Goal: Transaction & Acquisition: Book appointment/travel/reservation

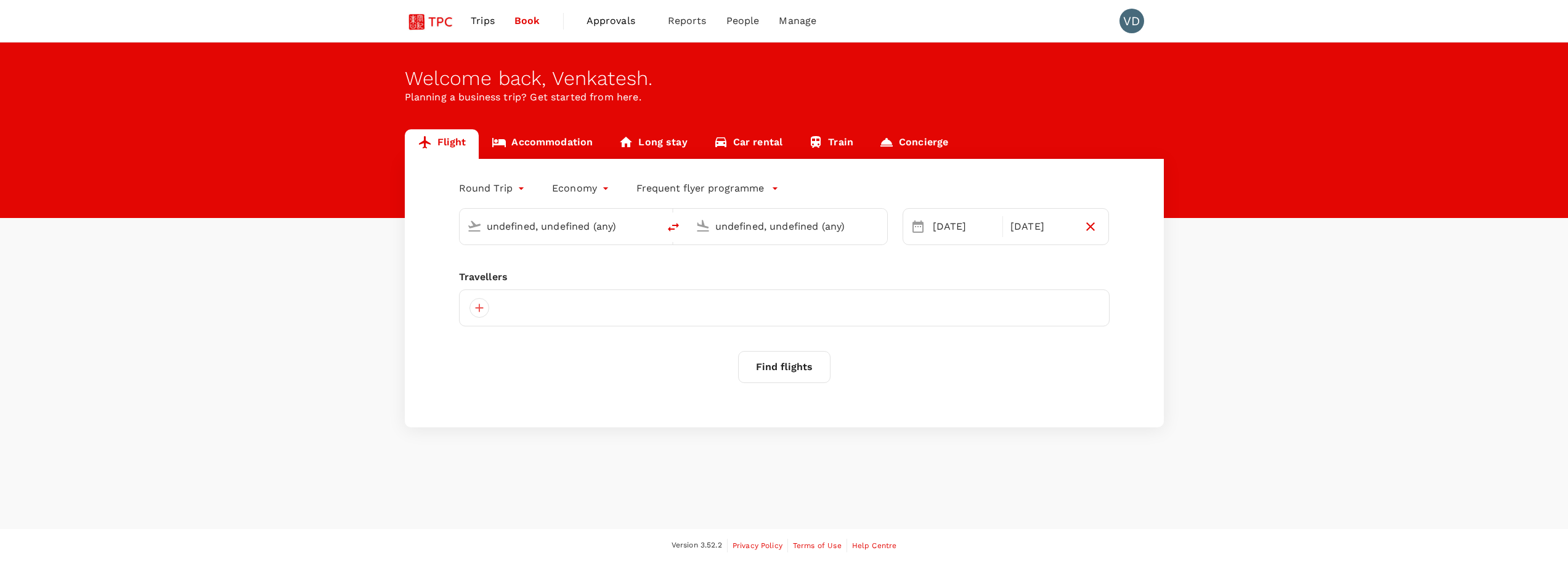
type input "Singapore, Singapore (any)"
type input "Chhatrapati Shivaji Intl (BOM)"
type input "roundtrip"
type input "[GEOGRAPHIC_DATA], [GEOGRAPHIC_DATA] (any)"
type input "Chhatrapati Shivaji Intl (BOM)"
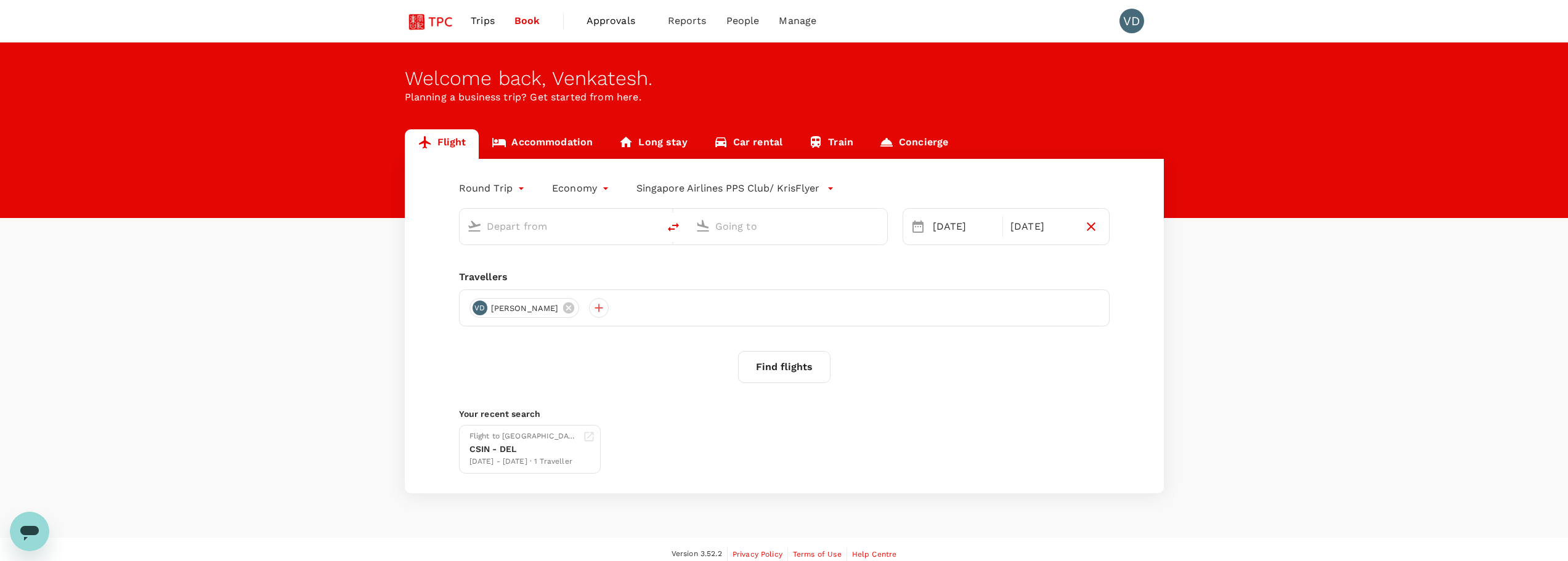
type input "[GEOGRAPHIC_DATA], [GEOGRAPHIC_DATA] (any)"
type input "Chhatrapati Shivaji Intl (BOM)"
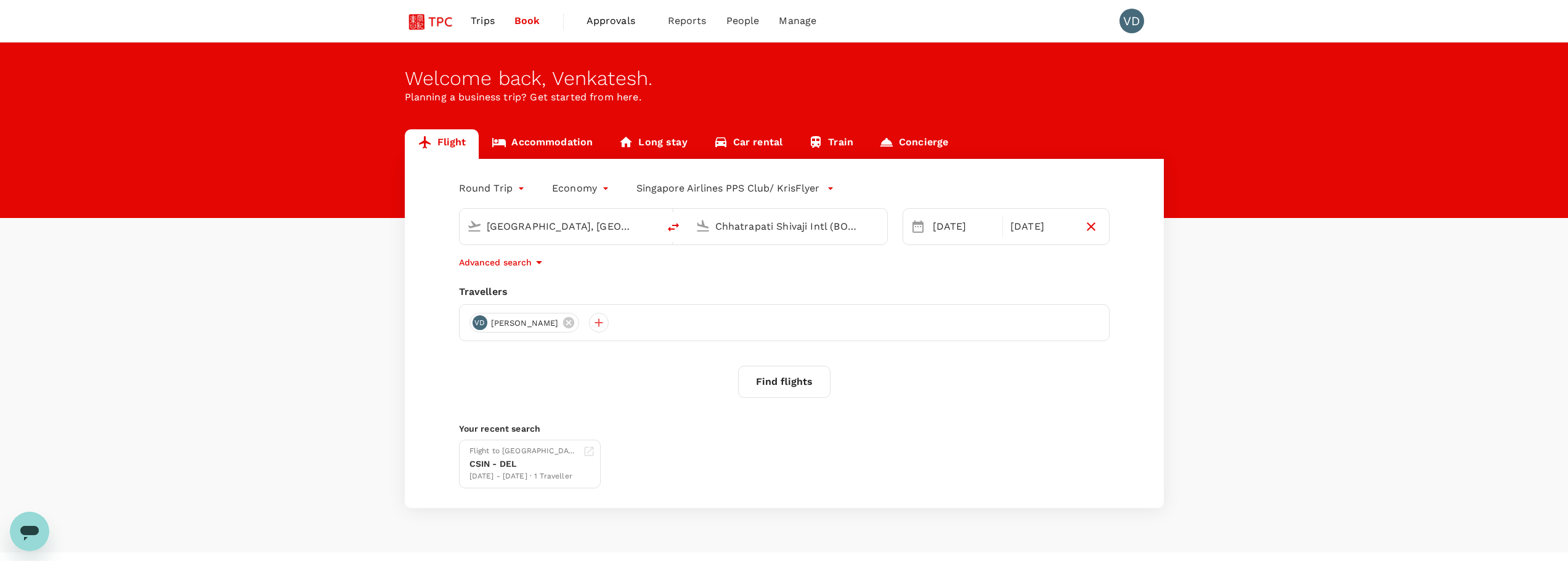
click at [515, 184] on body "Trips Book Approvals 0 Reports People Manage VD Welcome back , Venkatesh . Plan…" at bounding box center [784, 293] width 1568 height 586
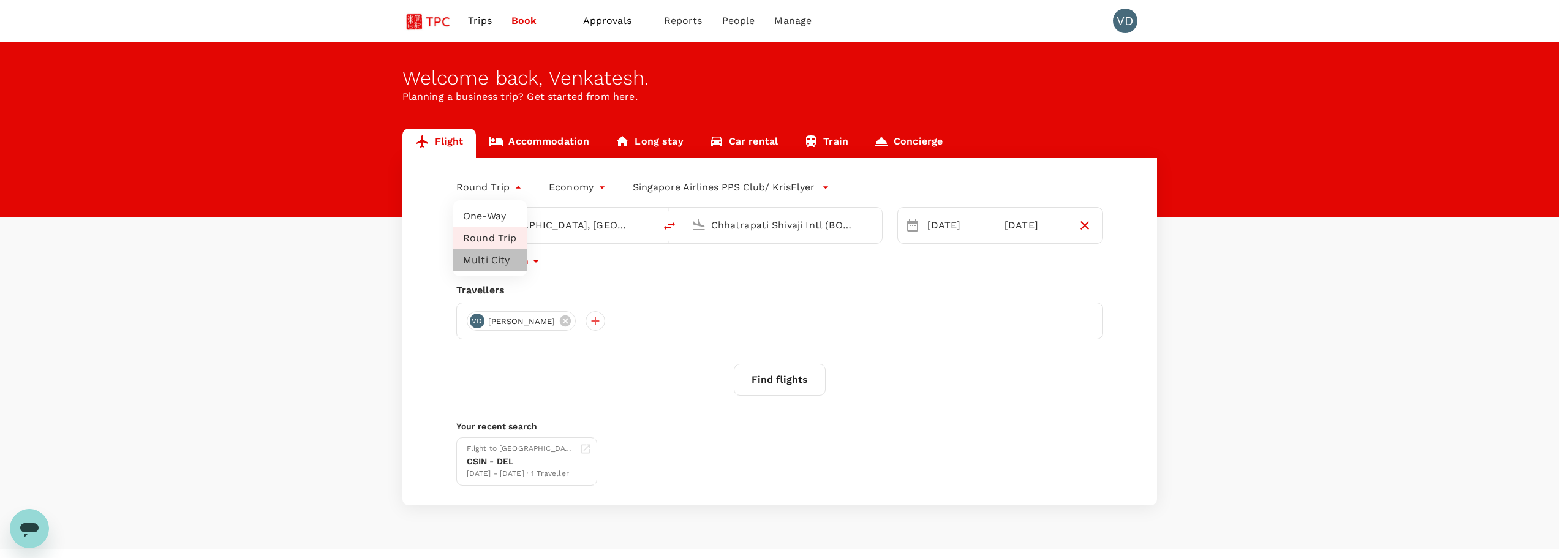
click at [501, 261] on li "Multi City" at bounding box center [490, 261] width 74 height 22
type input "multicity"
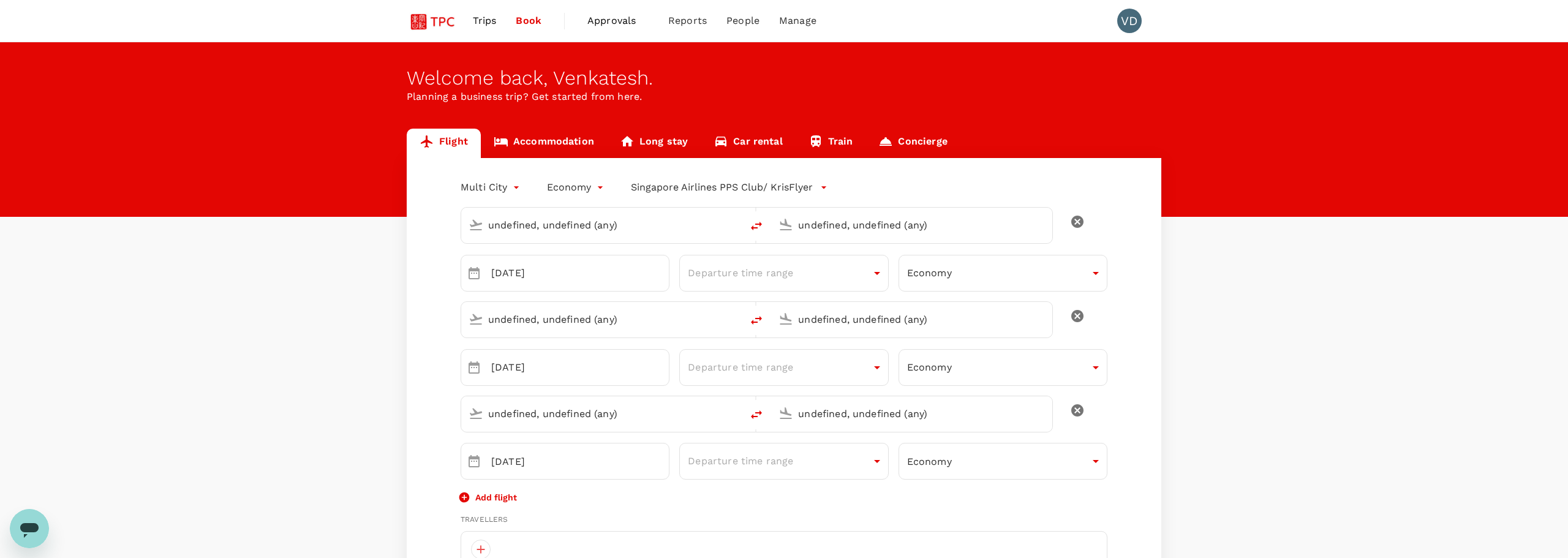
type input "[GEOGRAPHIC_DATA], [GEOGRAPHIC_DATA] (any)"
type input "Chhatrapati Shivaji Intl (BOM)"
type input "[GEOGRAPHIC_DATA], [GEOGRAPHIC_DATA] (any)"
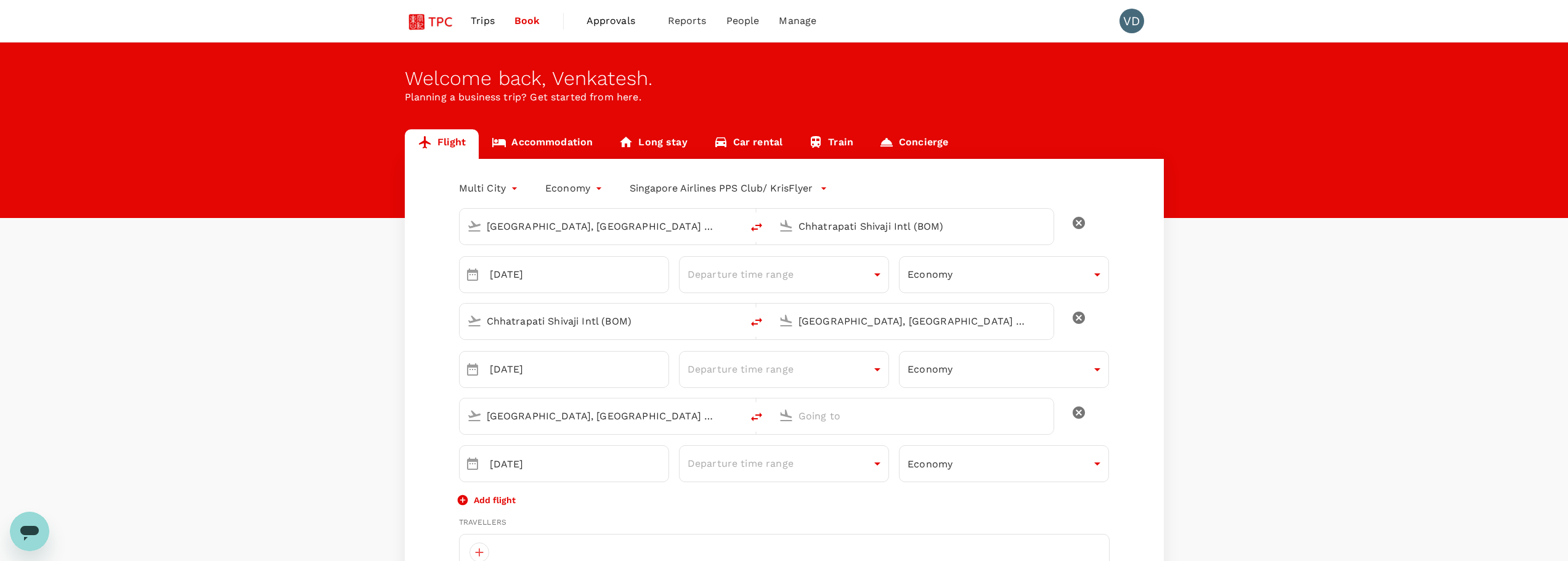
type input "[EMAIL_ADDRESS][DOMAIN_NAME]"
type input "65"
type input "97100954"
click at [574, 274] on input "[DATE]" at bounding box center [579, 274] width 179 height 37
click at [474, 273] on icon "Choose date, selected date is Oct 4, 2025" at bounding box center [472, 275] width 11 height 12
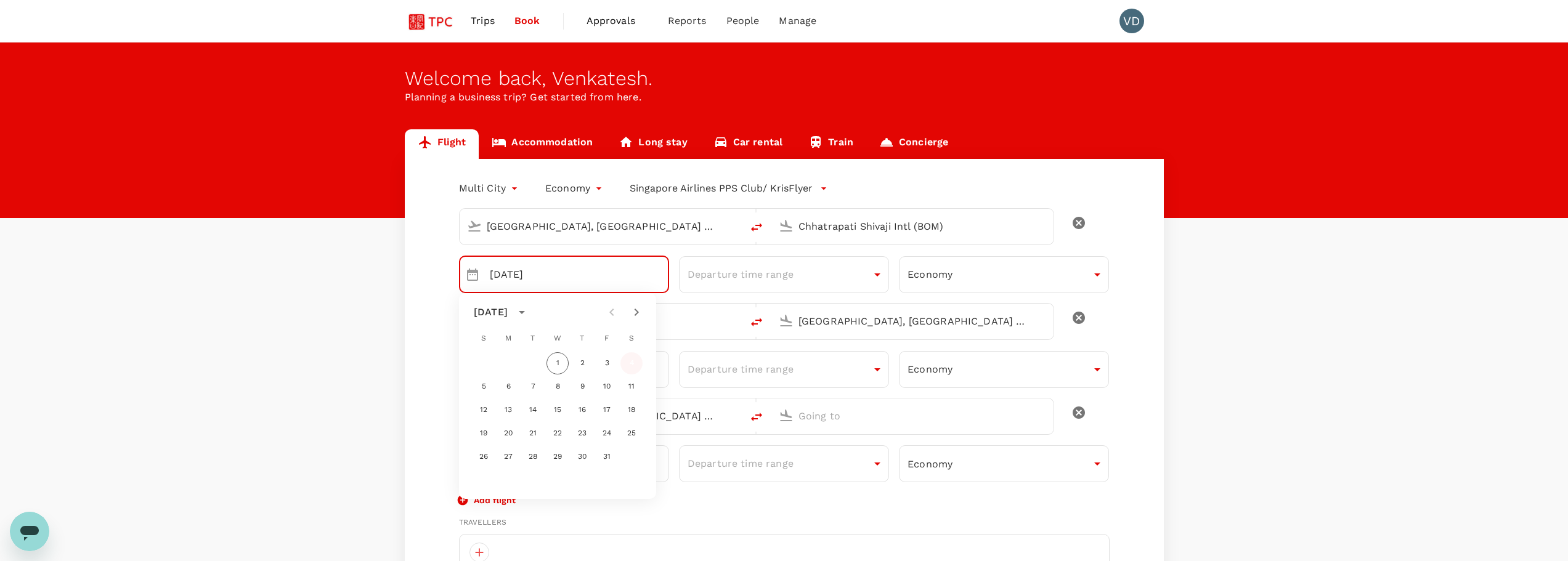
click at [636, 362] on button "4" at bounding box center [632, 364] width 22 height 22
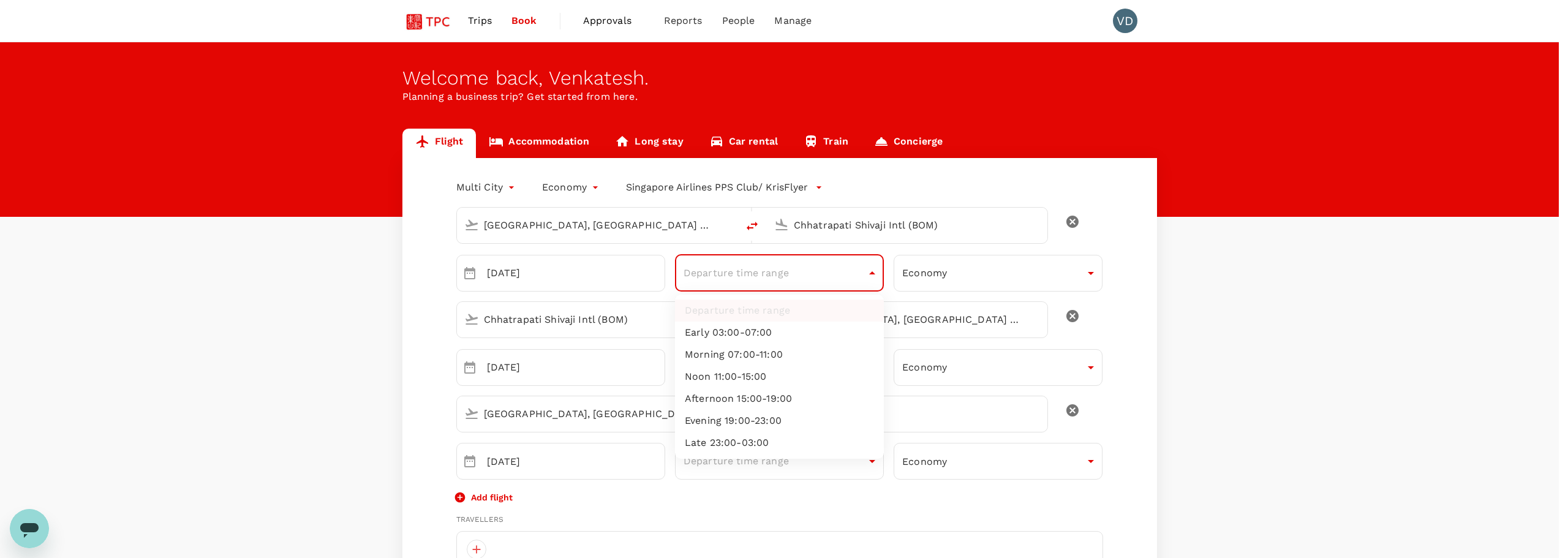
click at [847, 408] on li "Afternoon 15:00-19:00" at bounding box center [779, 399] width 208 height 22
type input "afternoon"
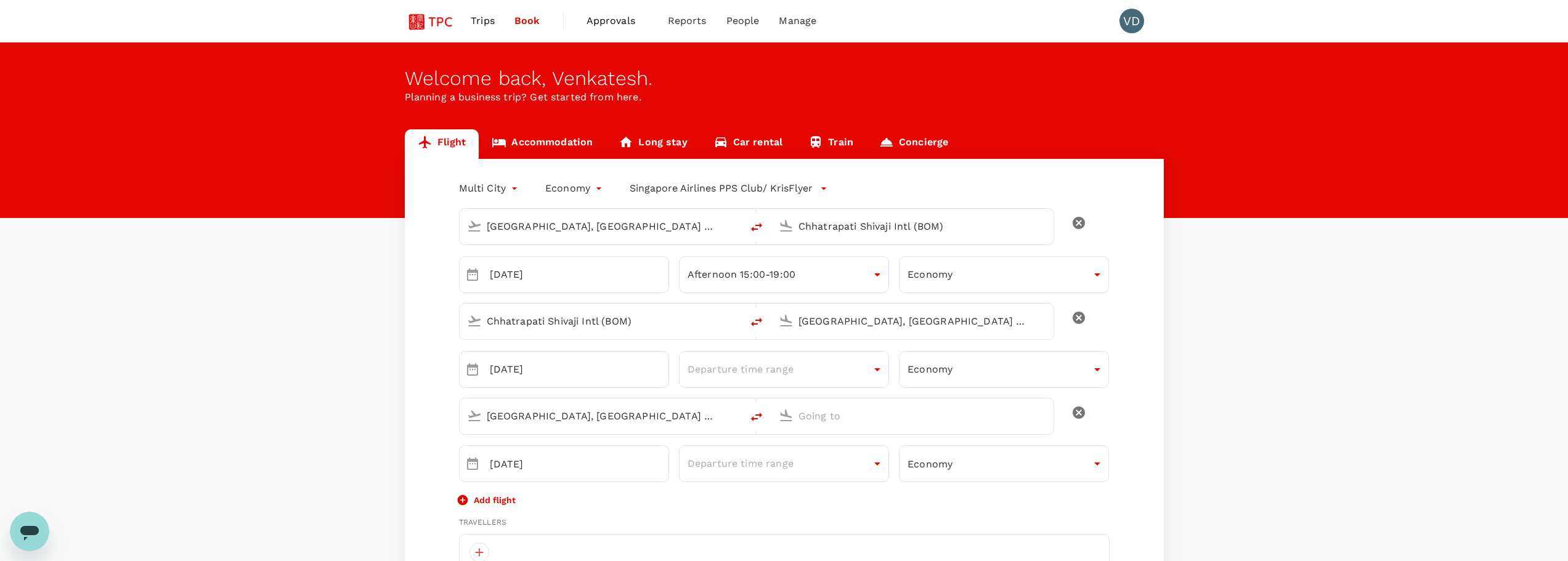
click at [887, 325] on input "[GEOGRAPHIC_DATA], [GEOGRAPHIC_DATA] (any)" at bounding box center [913, 321] width 229 height 19
click at [951, 348] on p "[GEOGRAPHIC_DATA], [GEOGRAPHIC_DATA]" at bounding box center [930, 346] width 246 height 12
type input "[GEOGRAPHIC_DATA], [GEOGRAPHIC_DATA] (any)"
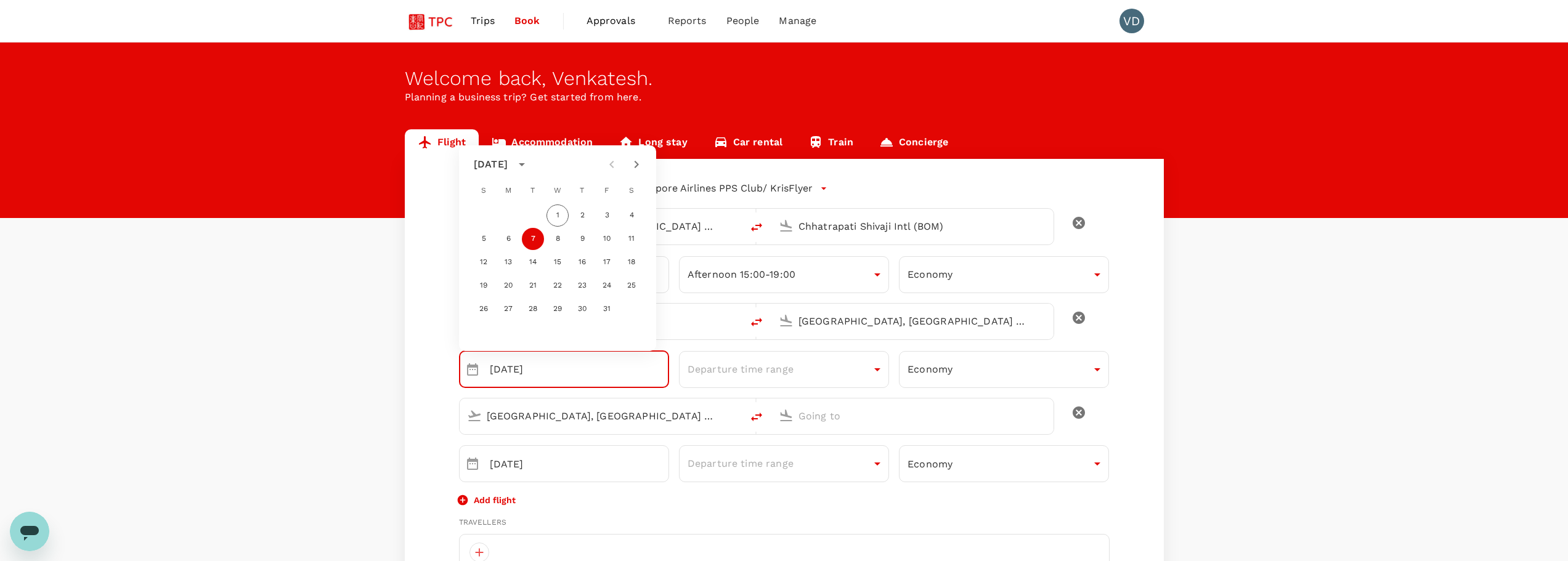
click at [547, 383] on input "[DATE]" at bounding box center [579, 369] width 179 height 37
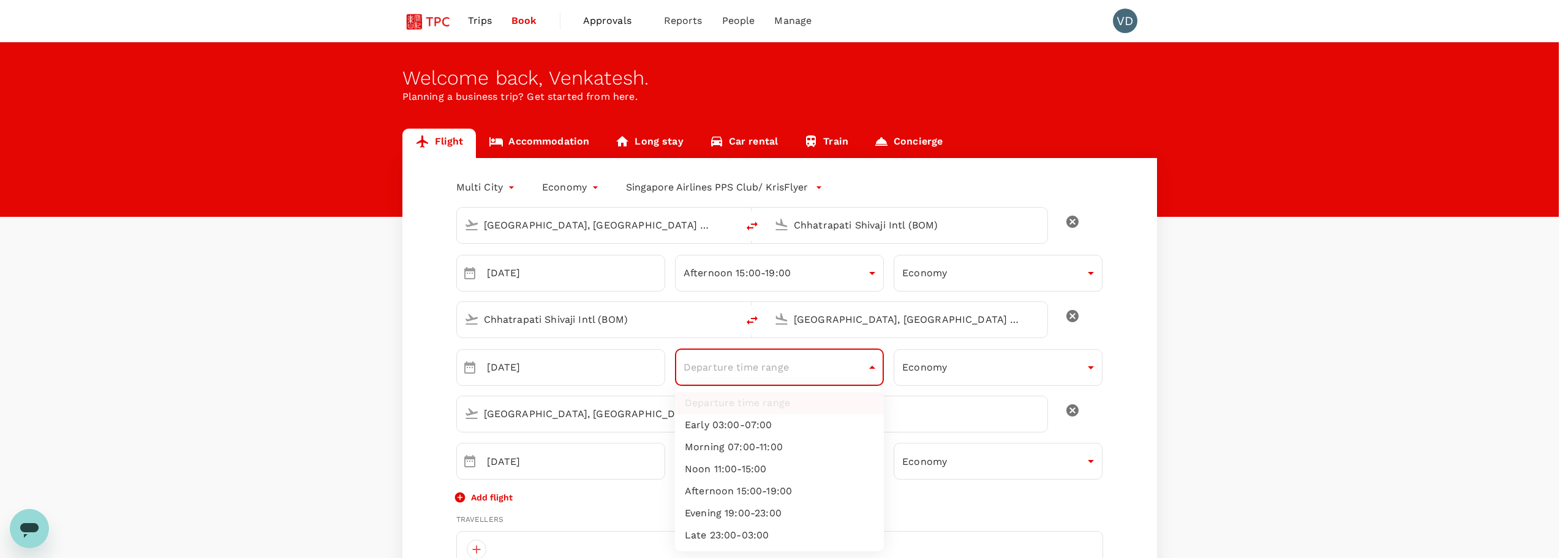
click at [805, 451] on li "Morning 07:00-11:00" at bounding box center [779, 448] width 208 height 22
type input "morning"
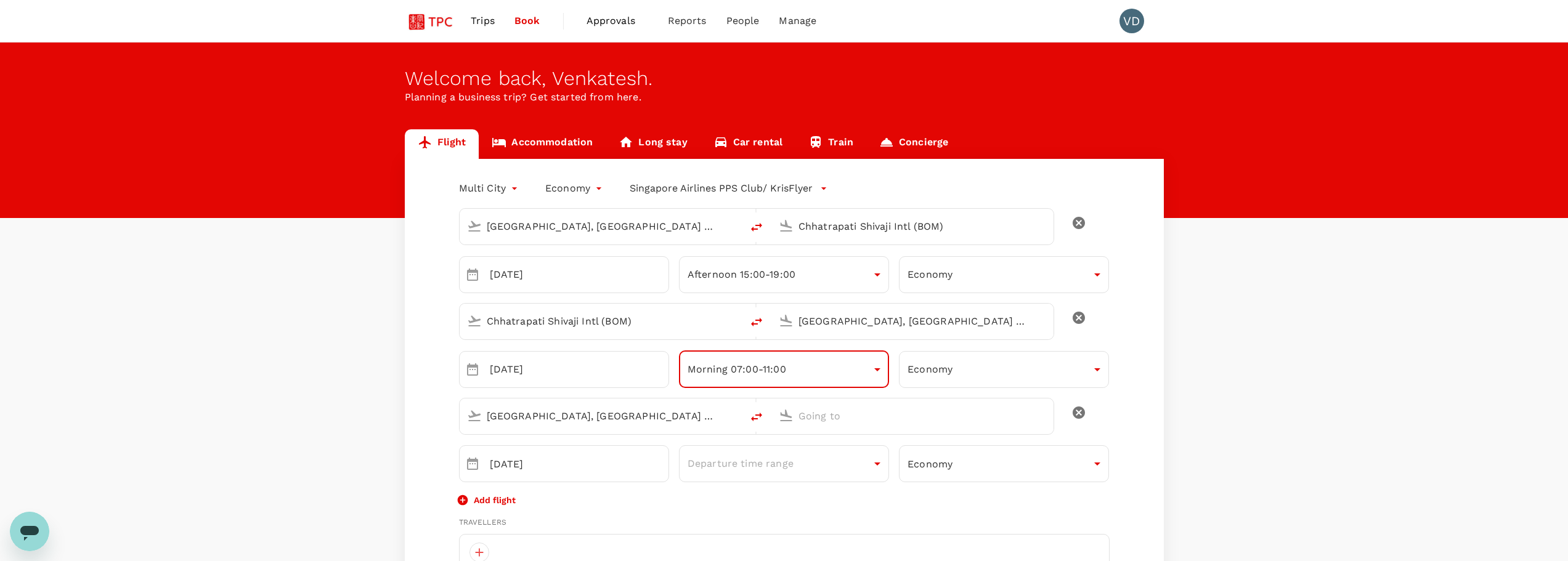
click at [948, 425] on div at bounding box center [922, 416] width 248 height 19
click at [552, 422] on input "[GEOGRAPHIC_DATA], [GEOGRAPHIC_DATA] (any)" at bounding box center [602, 416] width 229 height 19
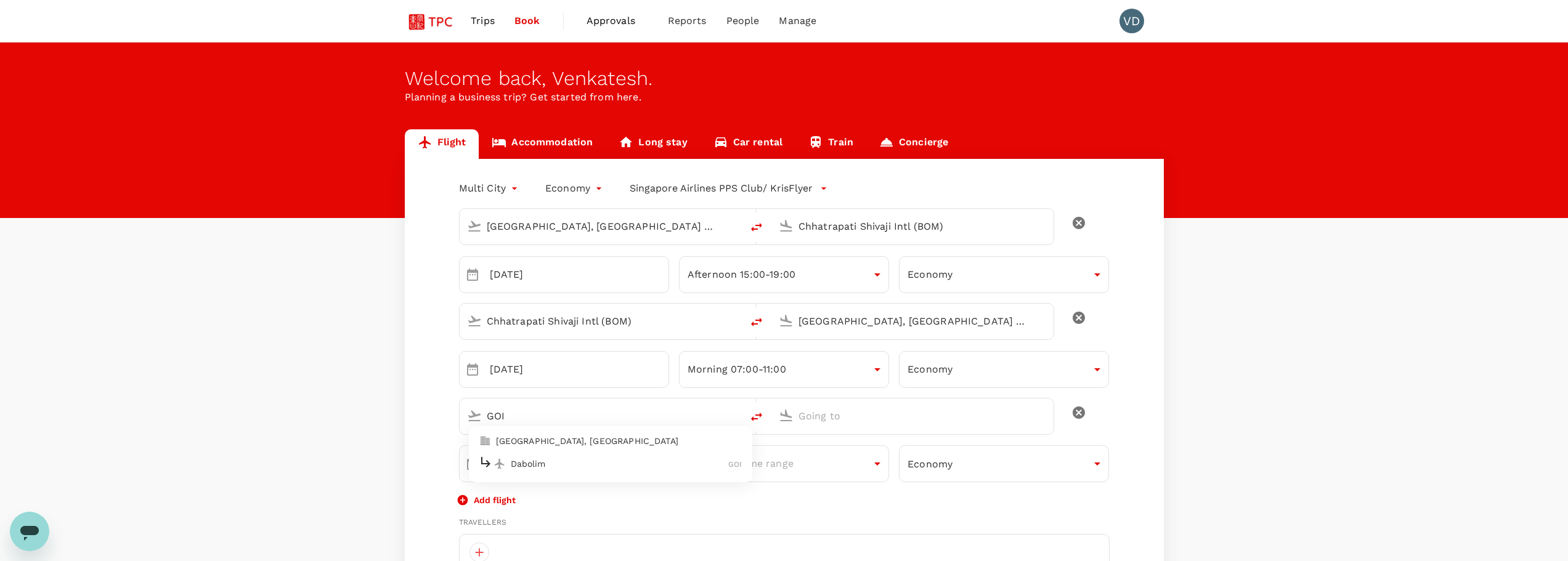
click at [633, 446] on p "[GEOGRAPHIC_DATA], [GEOGRAPHIC_DATA]" at bounding box center [619, 441] width 246 height 12
type input "[GEOGRAPHIC_DATA], [GEOGRAPHIC_DATA] (any)"
click at [857, 425] on input "text" at bounding box center [913, 416] width 229 height 19
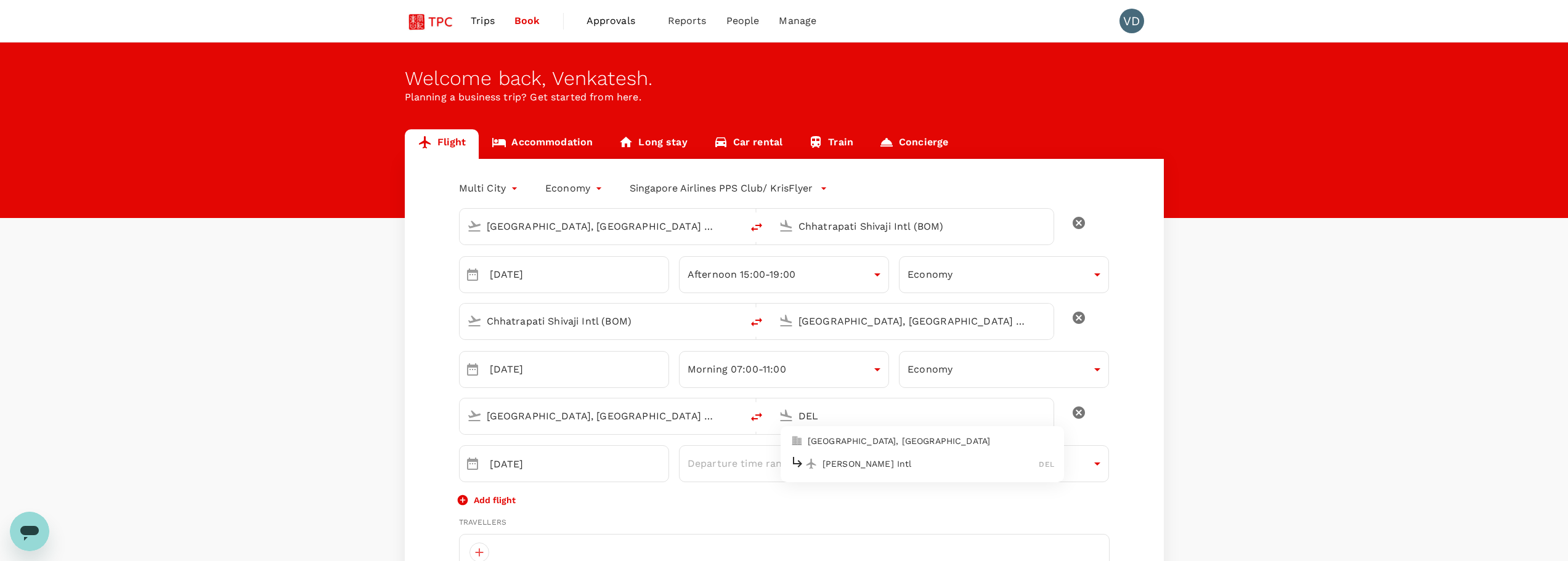
click at [877, 440] on p "[GEOGRAPHIC_DATA], [GEOGRAPHIC_DATA]" at bounding box center [930, 441] width 246 height 12
type input "[GEOGRAPHIC_DATA], [GEOGRAPHIC_DATA] (any)"
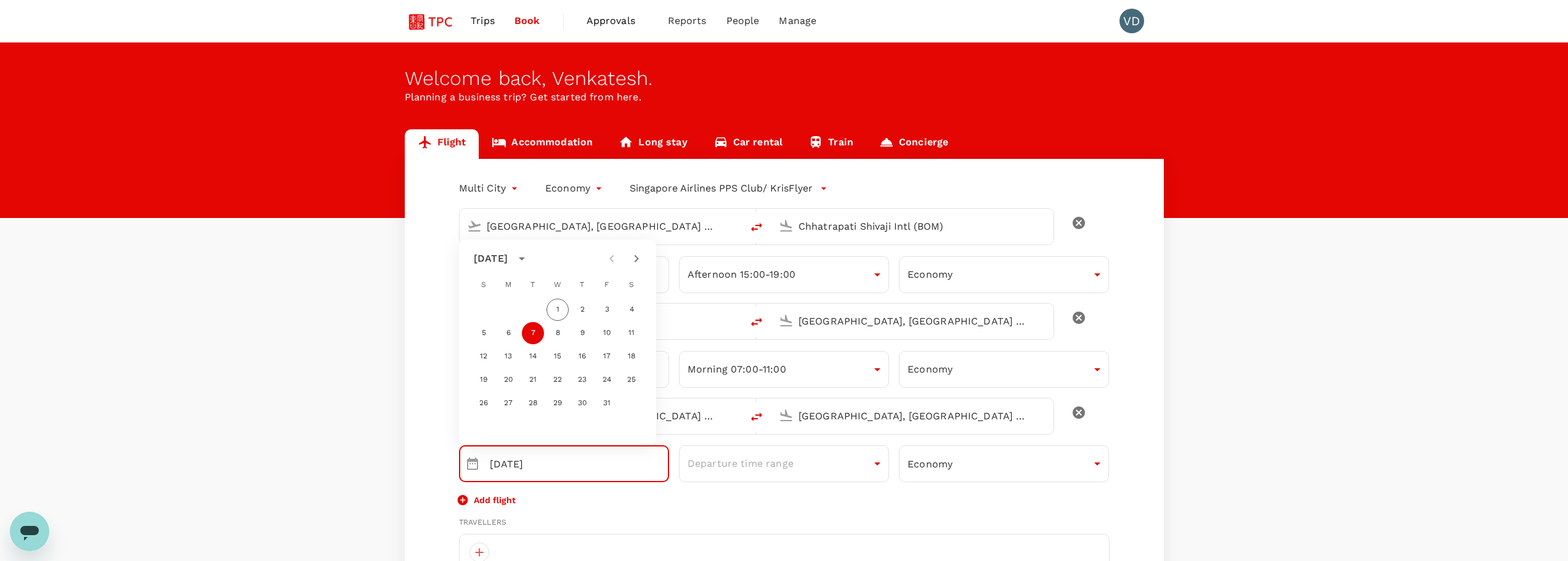
click at [622, 473] on input "[DATE]" at bounding box center [579, 464] width 179 height 37
click at [469, 466] on icon "Choose date, selected date is Oct 7, 2025" at bounding box center [473, 464] width 15 height 15
click at [583, 335] on button "9" at bounding box center [583, 333] width 22 height 22
type input "[DATE]"
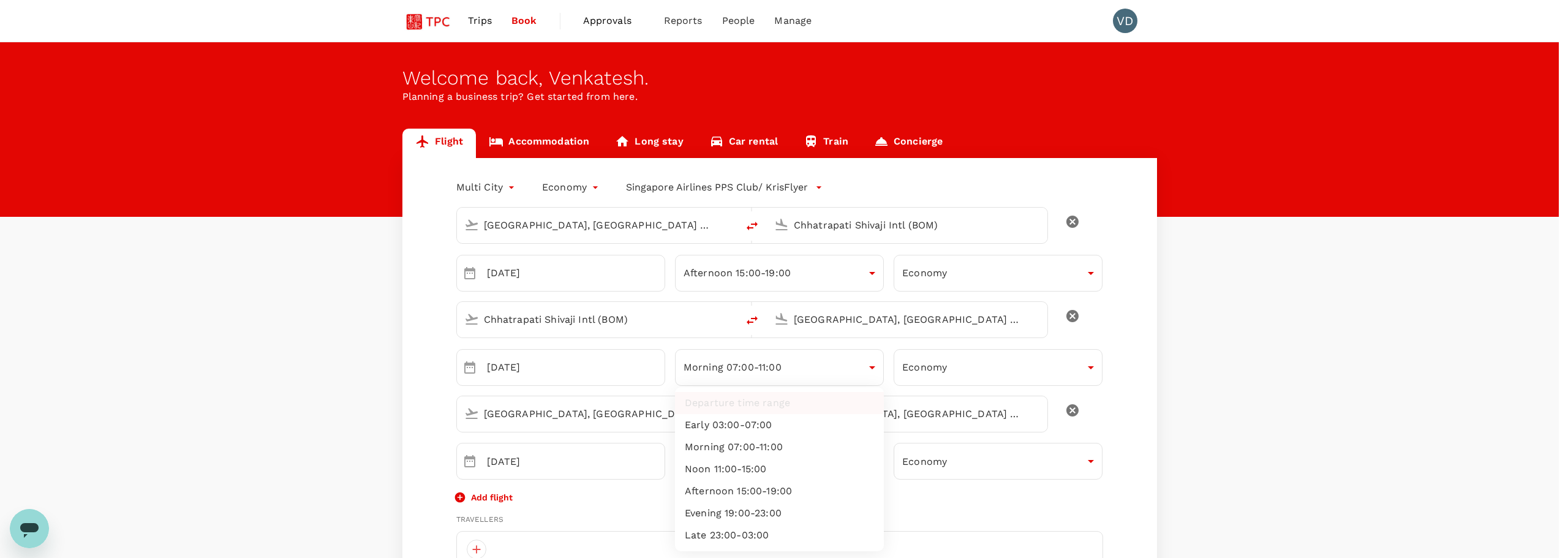
click at [785, 501] on li "Afternoon 15:00-19:00" at bounding box center [779, 492] width 208 height 22
type input "afternoon"
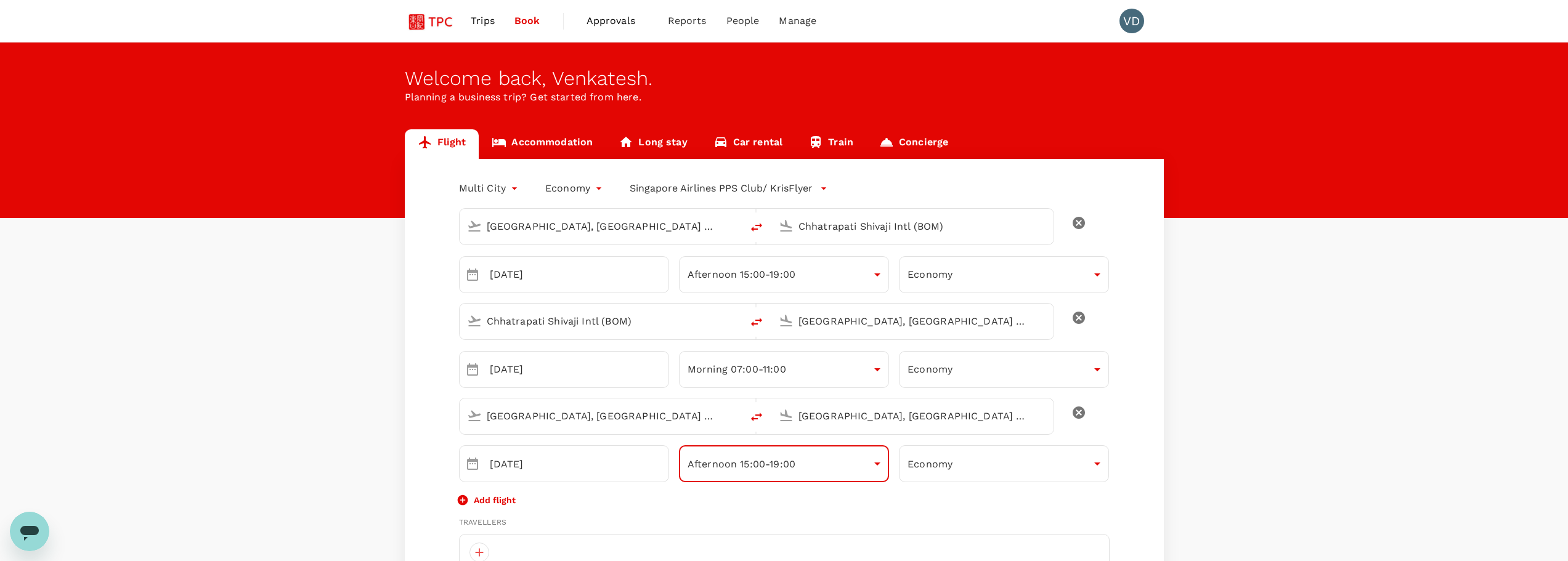
click at [829, 502] on div "Add flight" at bounding box center [784, 500] width 651 height 15
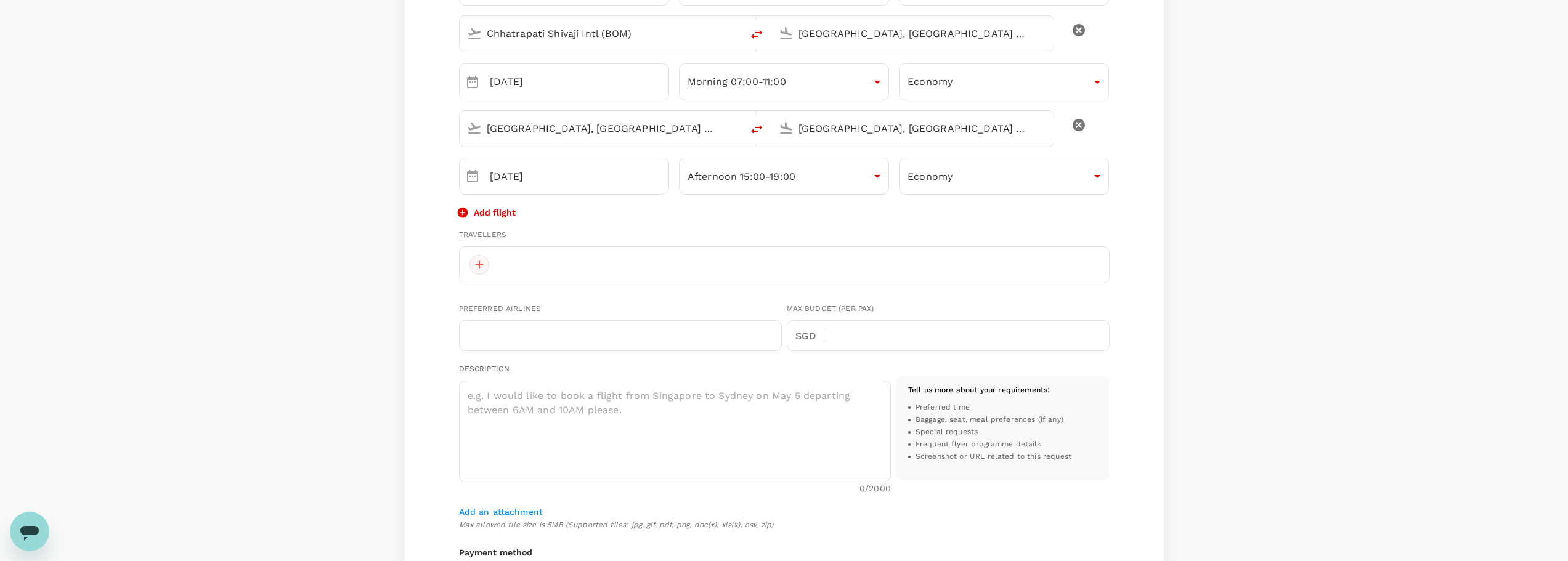
click at [485, 261] on div at bounding box center [479, 265] width 19 height 19
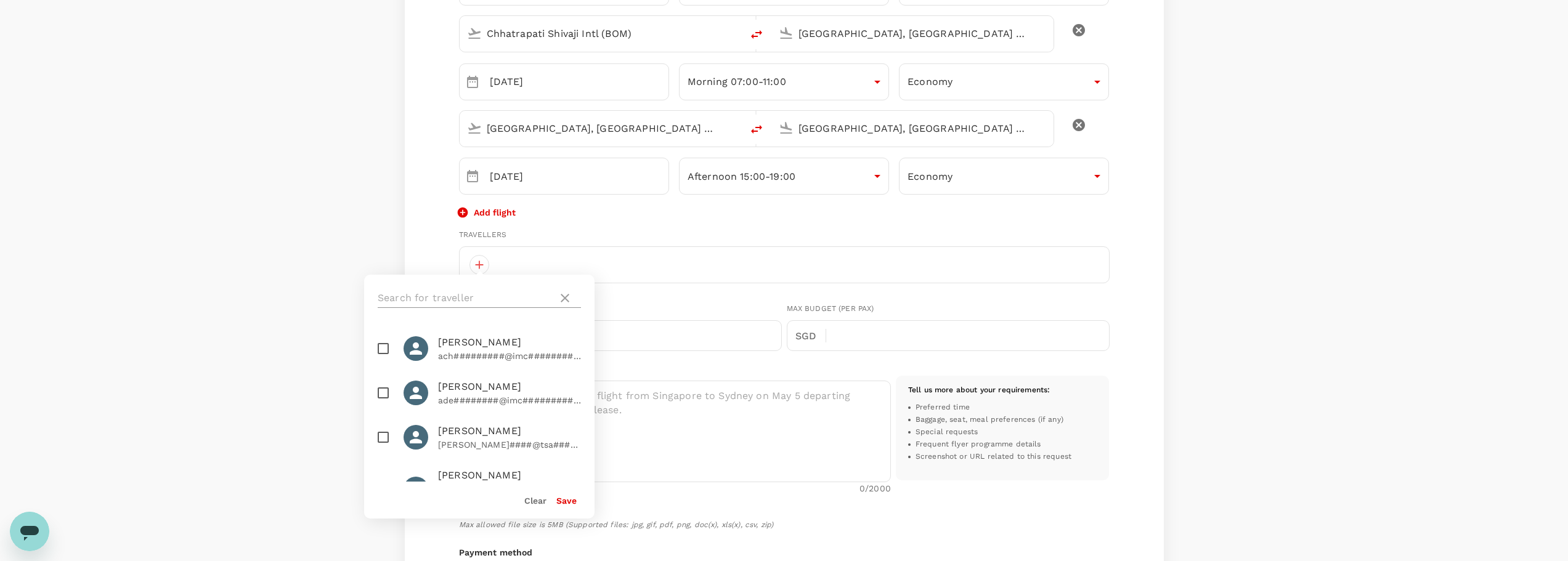
click at [447, 294] on input "text" at bounding box center [465, 298] width 175 height 19
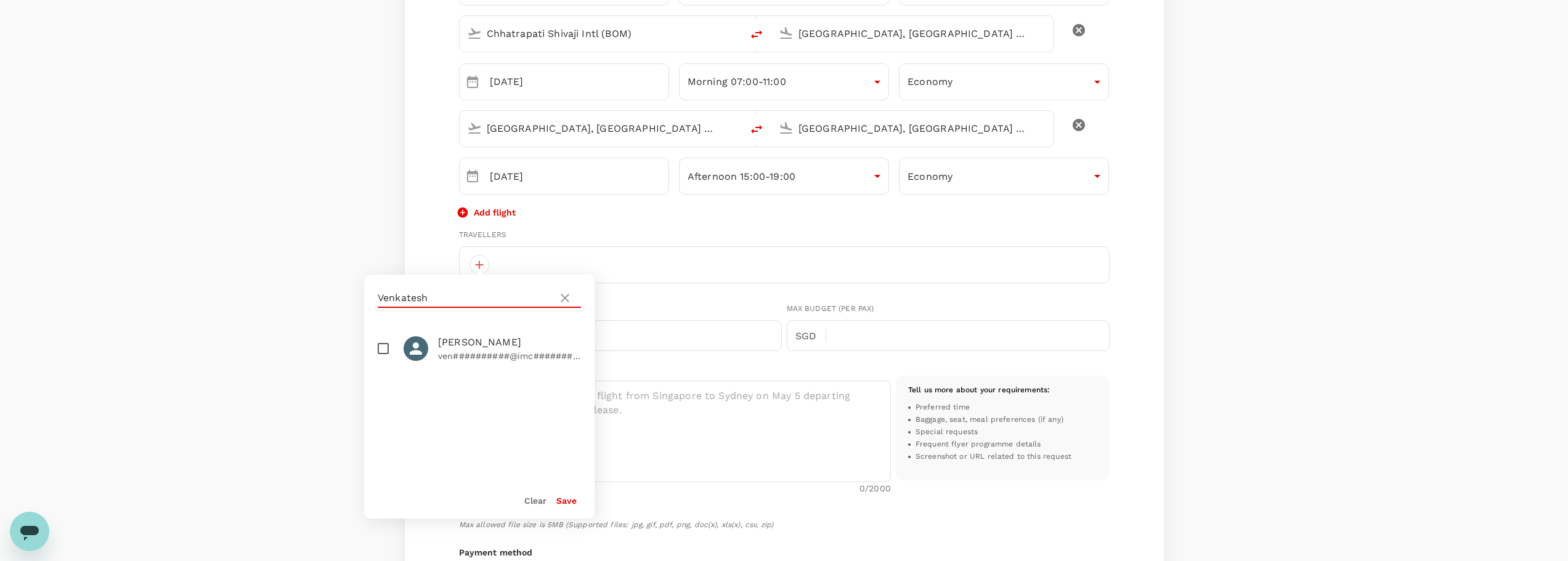
type input "Venkatesh"
click at [382, 353] on input "checkbox" at bounding box center [383, 348] width 26 height 26
checkbox input "true"
click at [570, 502] on button "Save" at bounding box center [566, 500] width 20 height 10
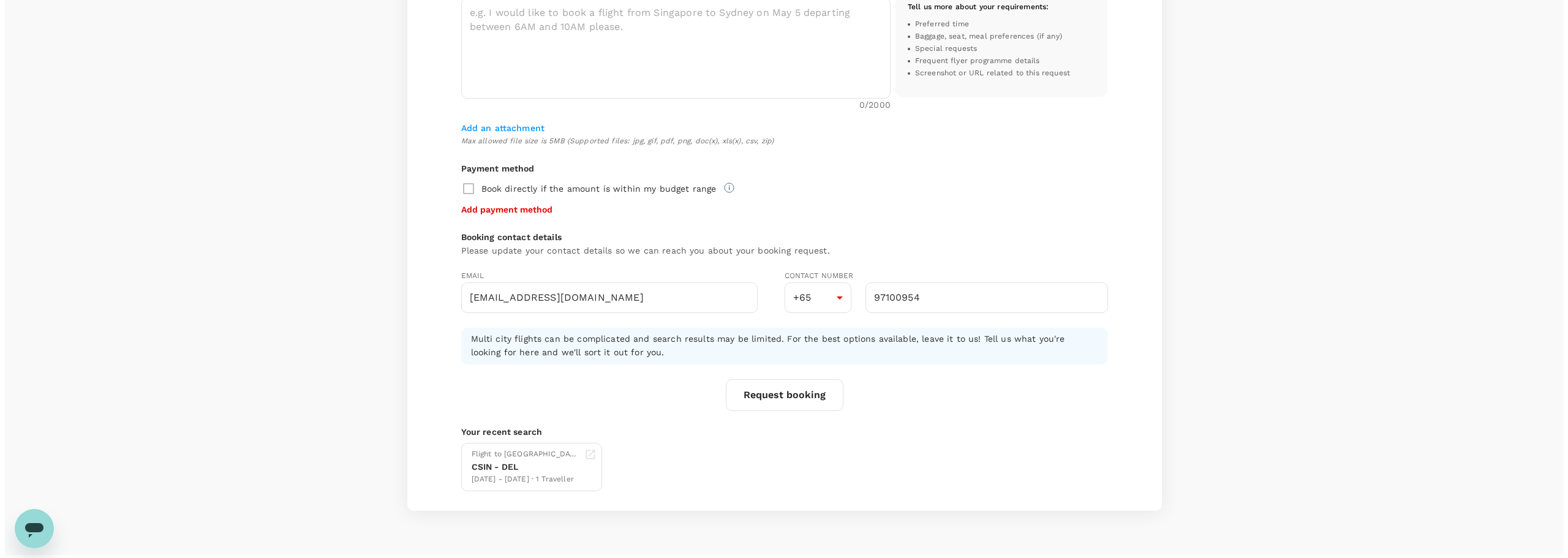
scroll to position [697, 0]
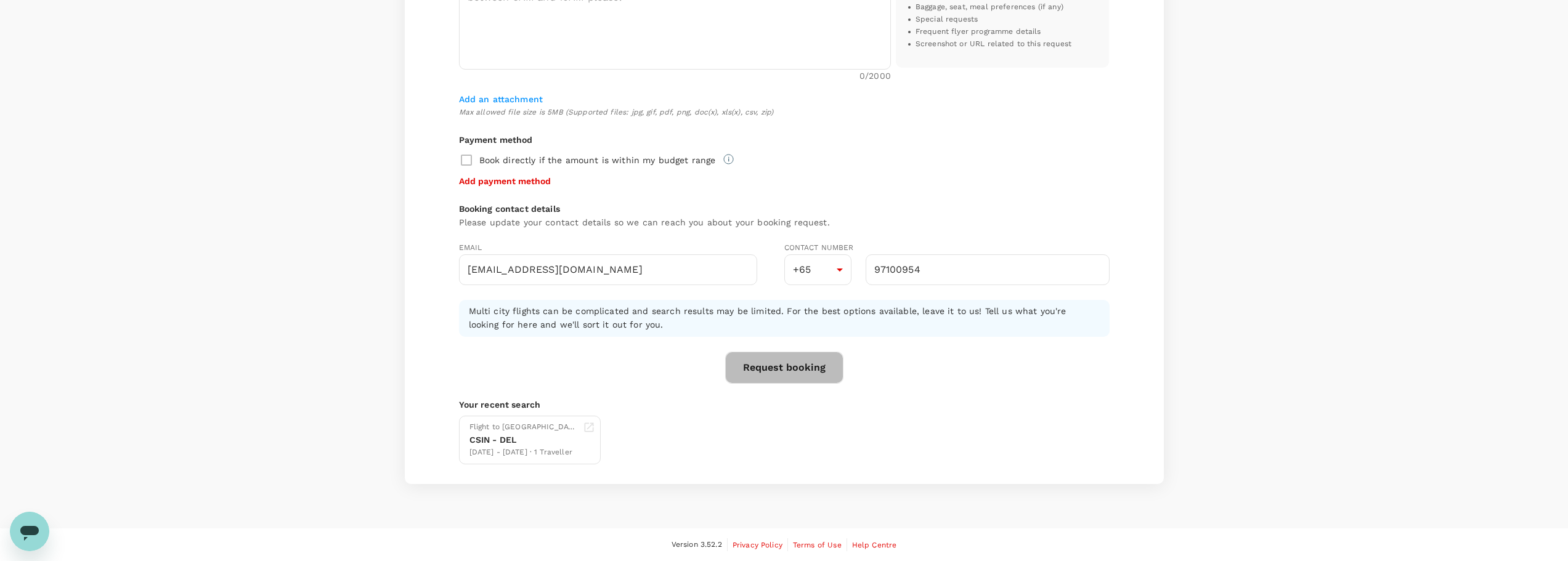
click at [793, 360] on button "Request booking" at bounding box center [784, 368] width 118 height 32
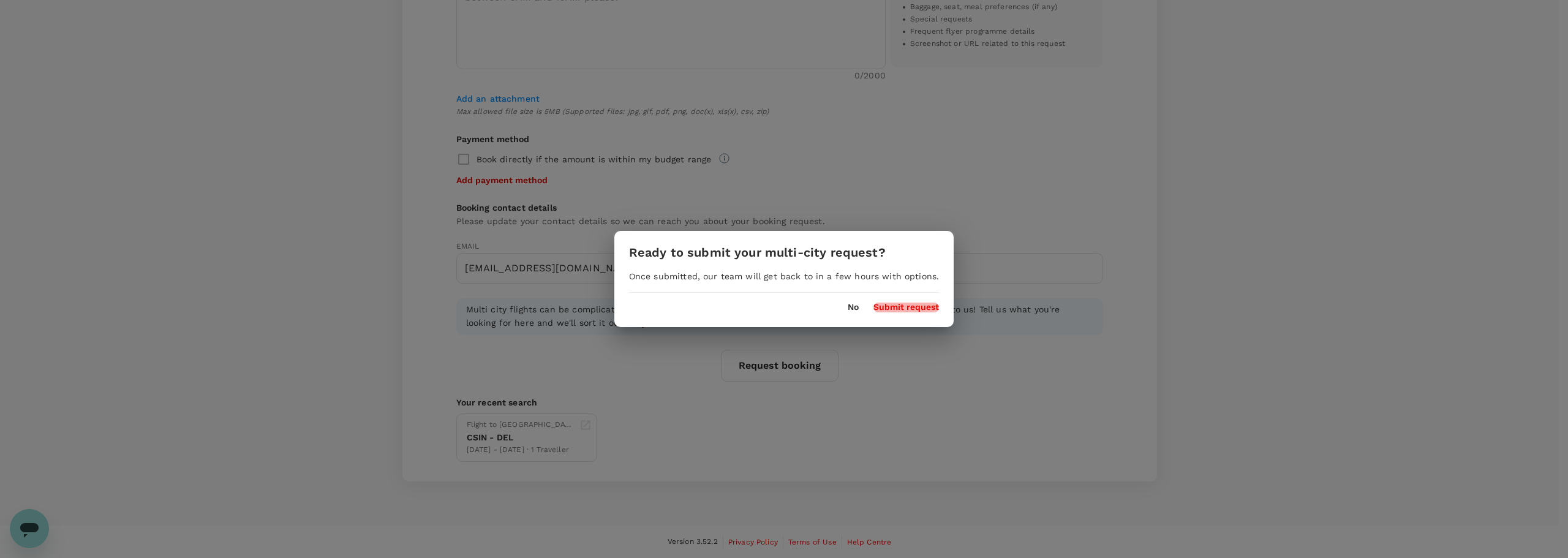
click at [916, 307] on button "Submit request" at bounding box center [906, 307] width 66 height 10
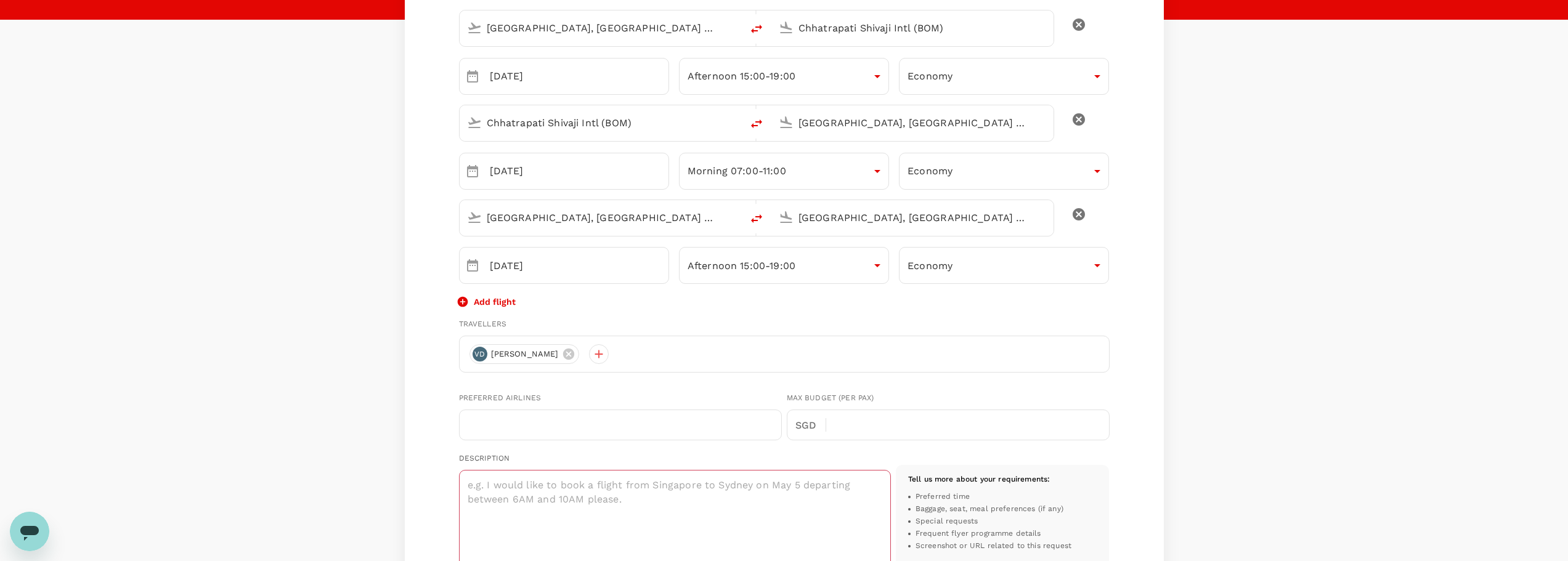
scroll to position [486, 0]
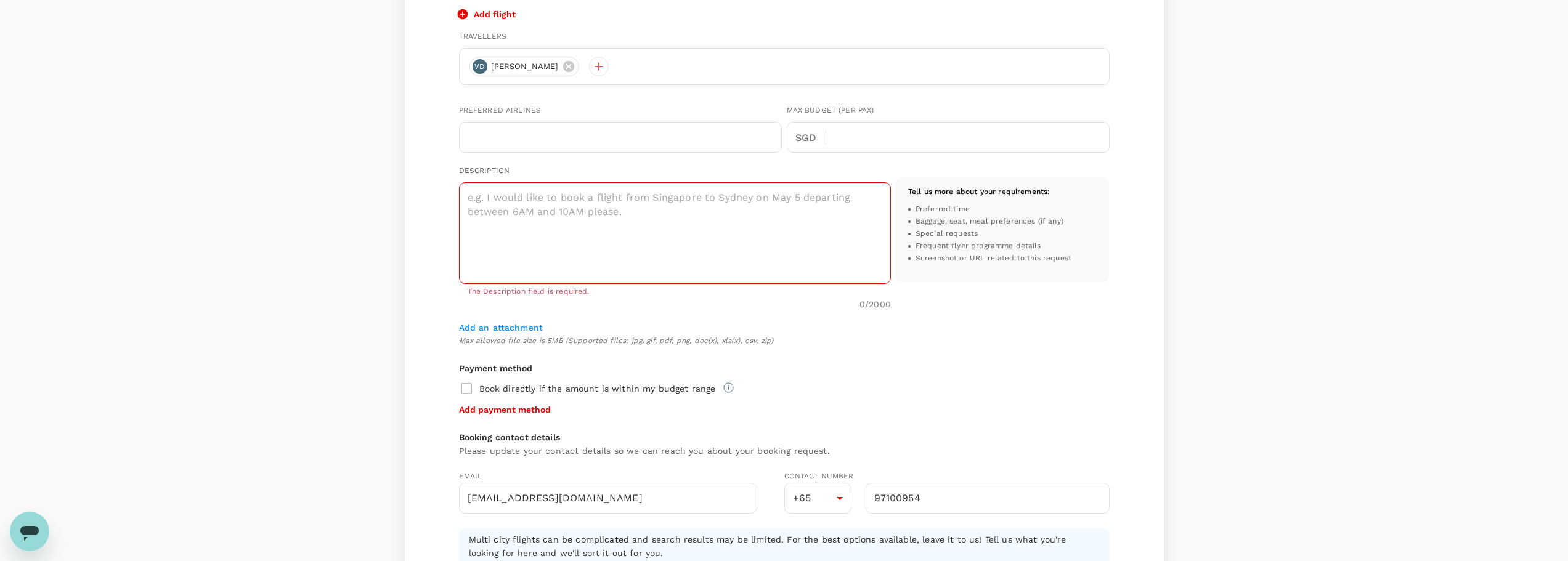
click at [549, 203] on textarea at bounding box center [675, 233] width 432 height 102
type textarea "S"
type textarea "I"
type textarea "T"
drag, startPoint x: 629, startPoint y: 211, endPoint x: 432, endPoint y: 196, distance: 197.6
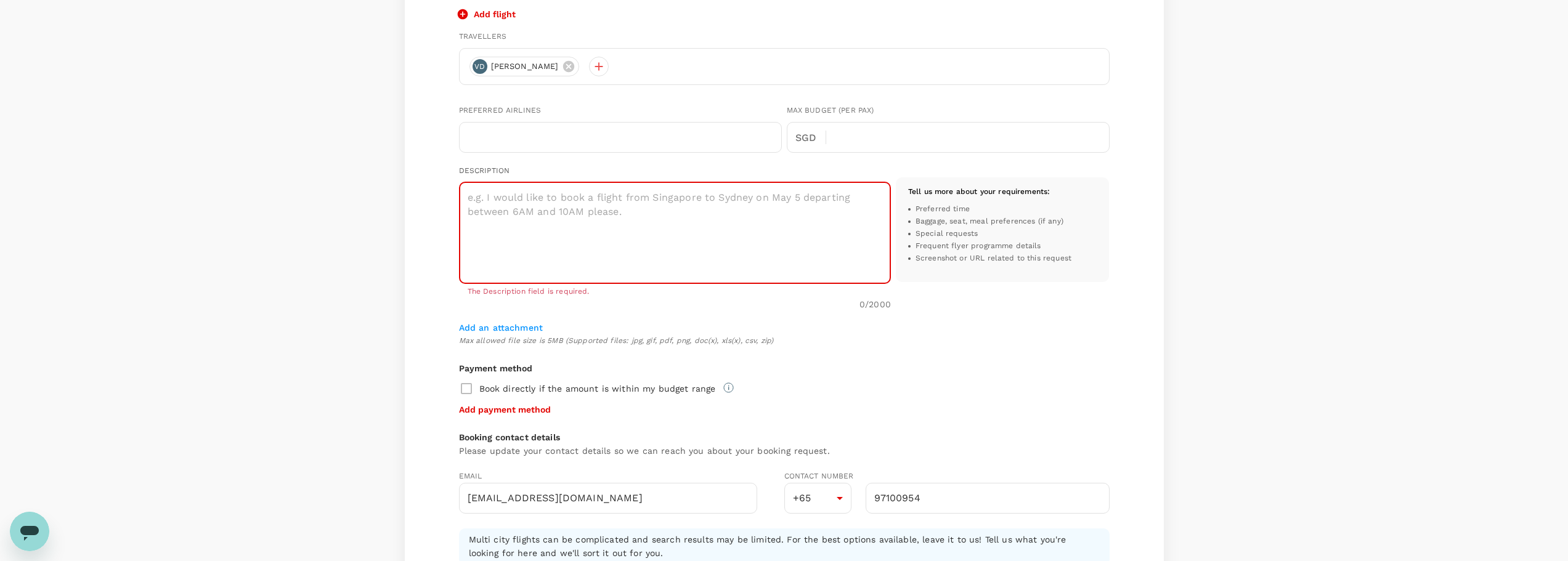
click at [432, 196] on div "Multi City multicity Economy economy Singapore Airlines PPS Club/ KrisFlyer [GE…" at bounding box center [784, 192] width 759 height 1040
click at [485, 196] on textarea at bounding box center [675, 233] width 432 height 102
click at [846, 369] on h6 "Payment method" at bounding box center [784, 369] width 651 height 13
click at [483, 201] on textarea at bounding box center [675, 233] width 432 height 102
type textarea "My requests are already in, please quote and then we see what are the options. …"
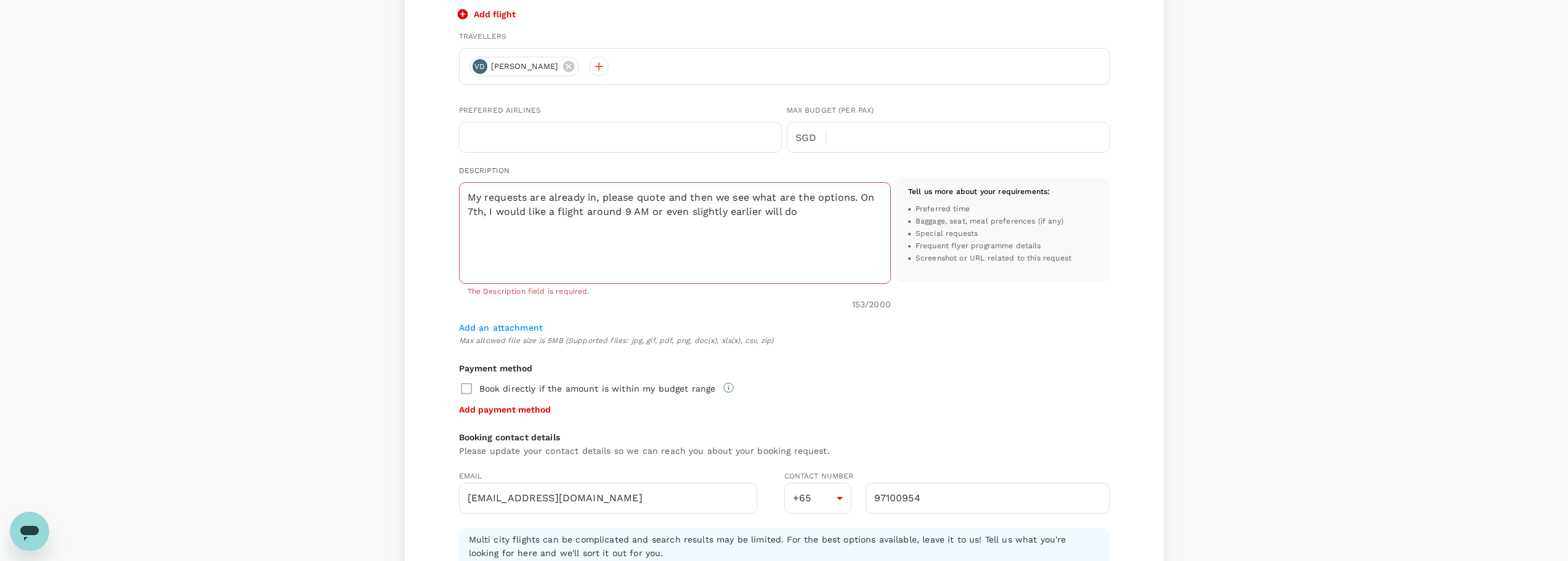
click at [659, 318] on div "[GEOGRAPHIC_DATA], [GEOGRAPHIC_DATA] (any) Chhatrapati Shivaji Intl (BOM) ​ [DA…" at bounding box center [784, 162] width 651 height 900
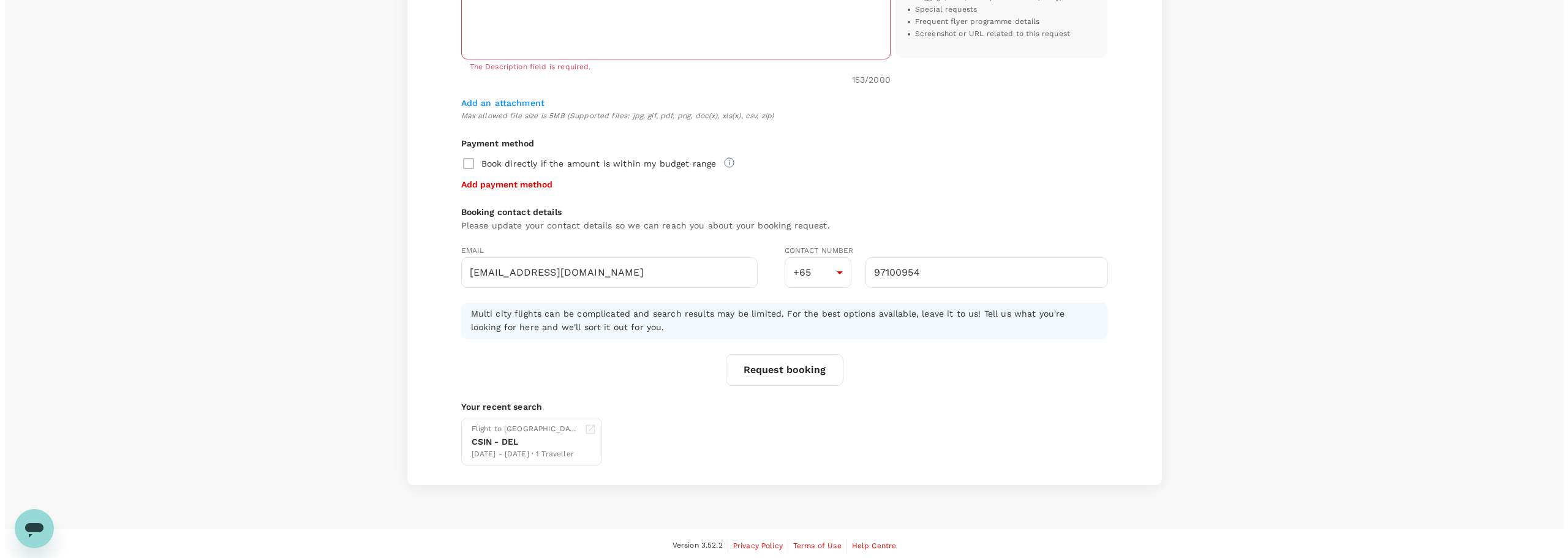
scroll to position [711, 0]
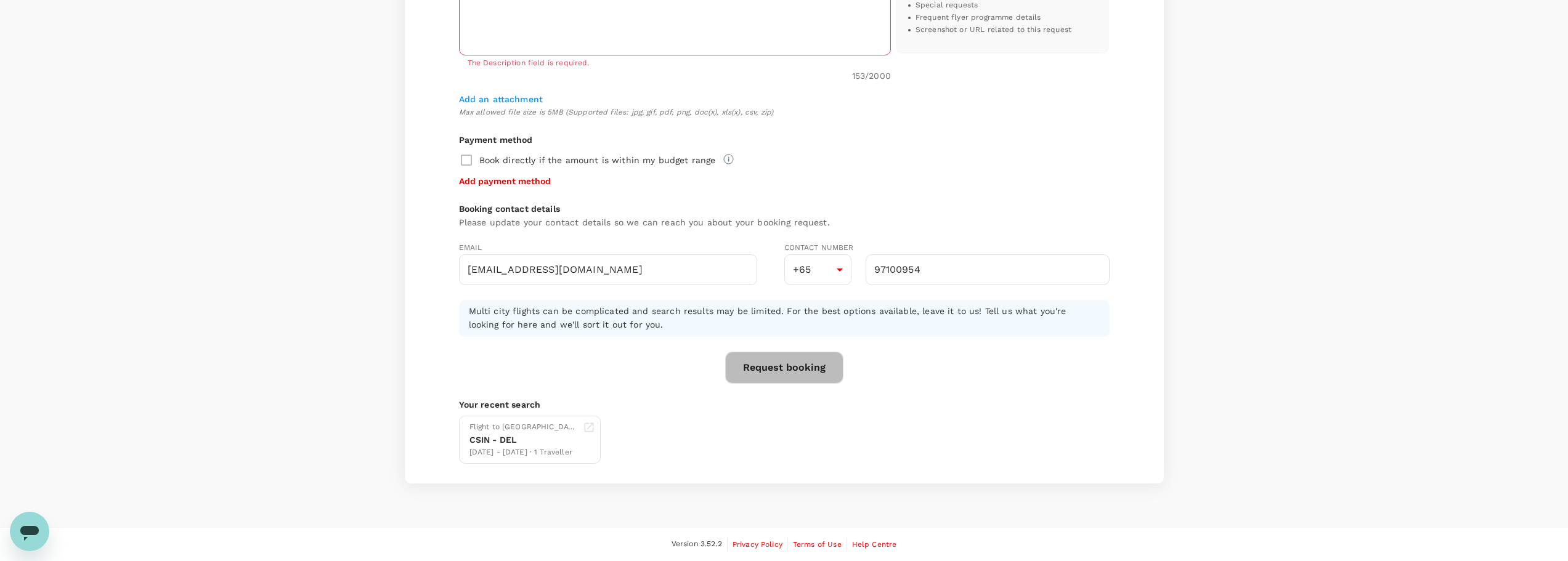
click at [790, 372] on button "Request booking" at bounding box center [784, 368] width 118 height 32
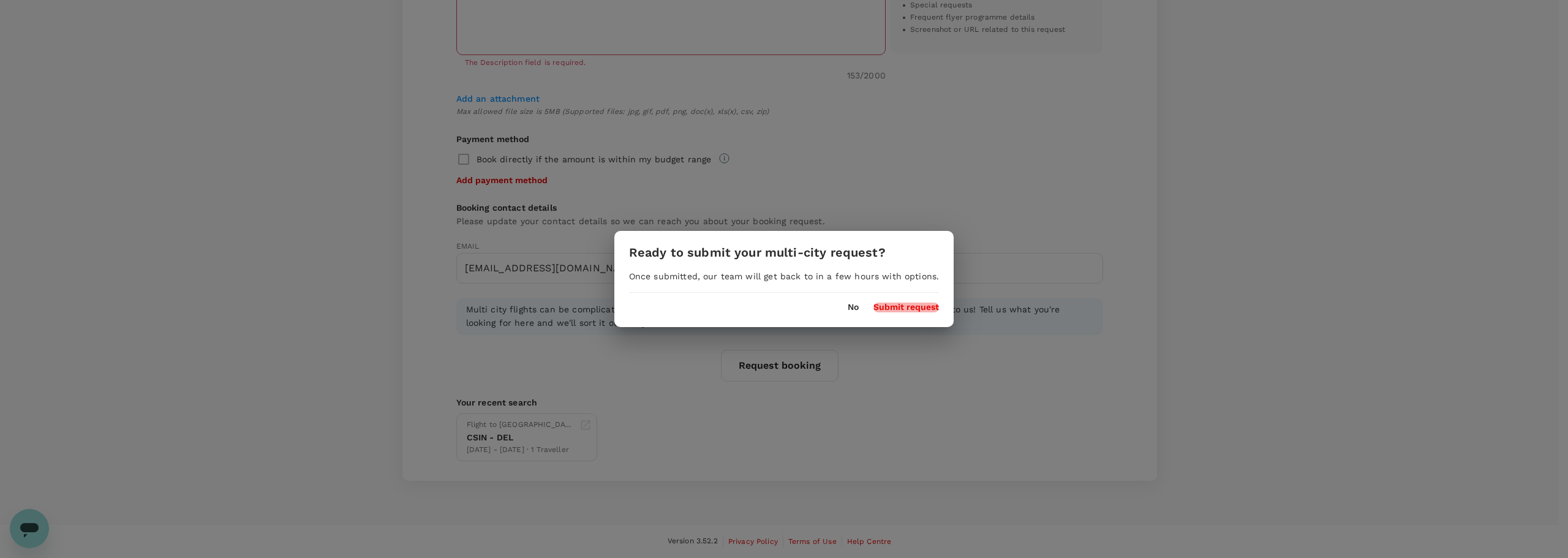
click at [917, 305] on button "Submit request" at bounding box center [906, 307] width 66 height 10
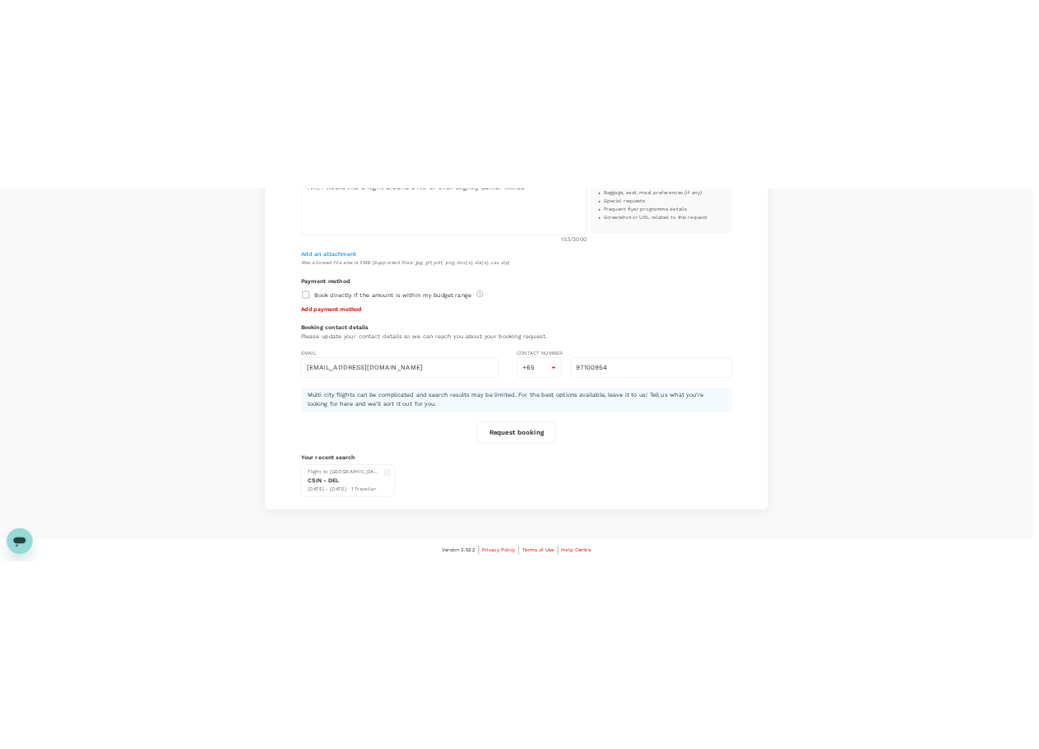
scroll to position [2, 0]
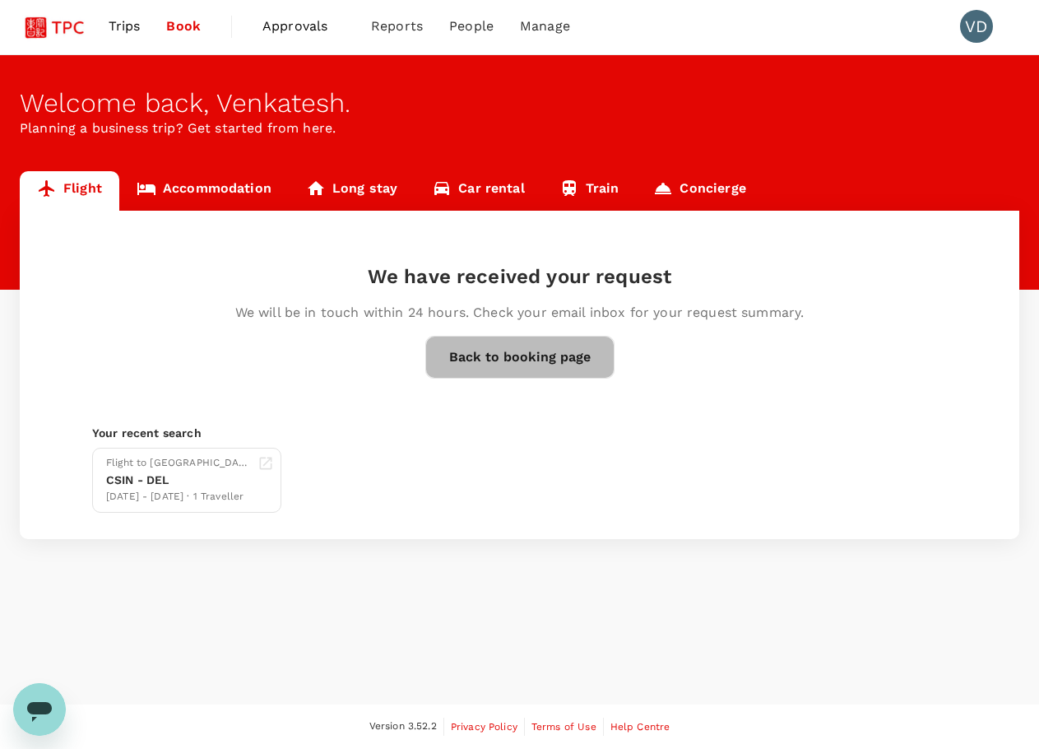
click at [533, 354] on button "Back to booking page" at bounding box center [519, 357] width 189 height 43
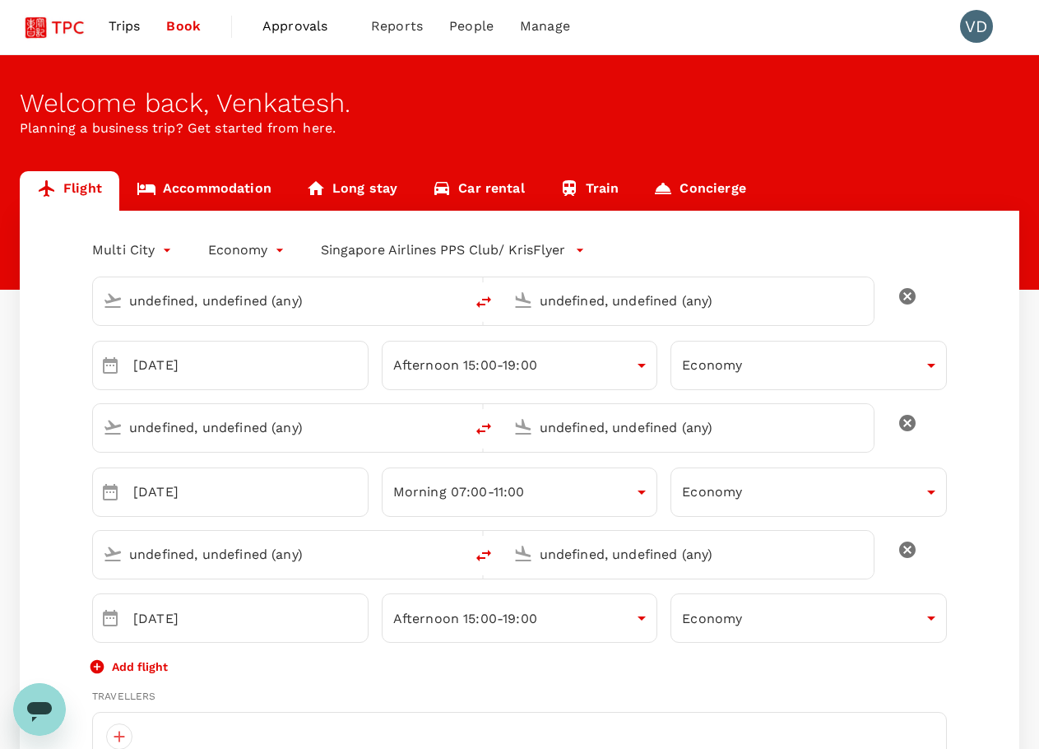
type input "[GEOGRAPHIC_DATA], [GEOGRAPHIC_DATA] (any)"
type input "Chhatrapati Shivaji Intl (BOM)"
type input "[GEOGRAPHIC_DATA], [GEOGRAPHIC_DATA] (any)"
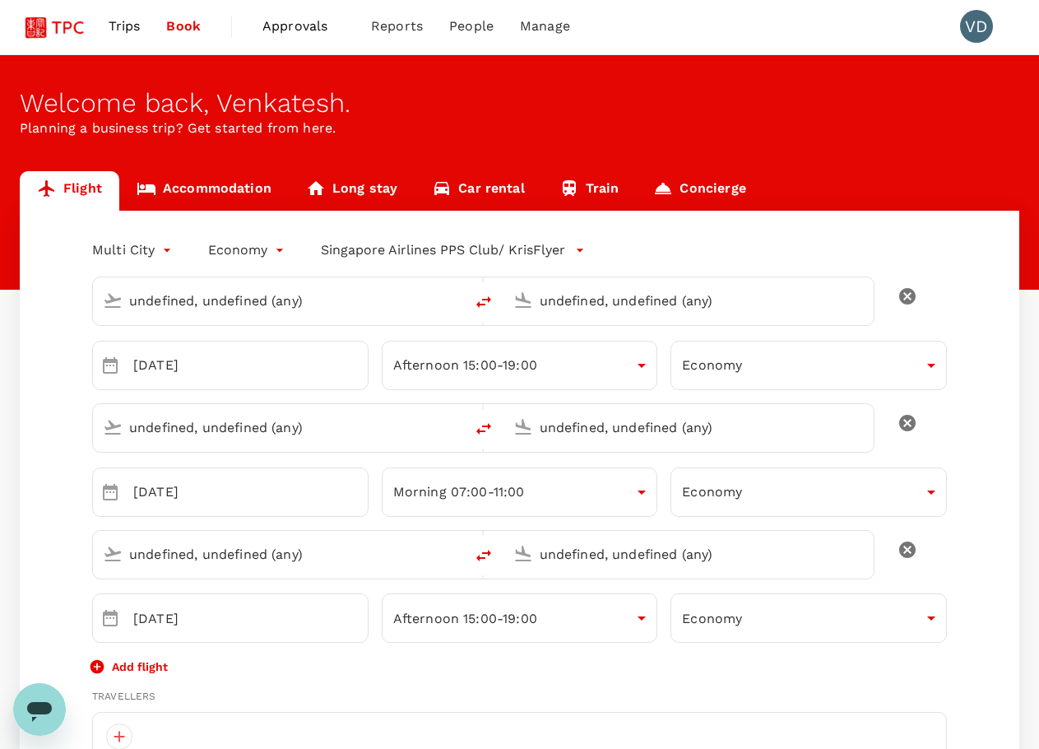
type input "[GEOGRAPHIC_DATA], [GEOGRAPHIC_DATA] (any)"
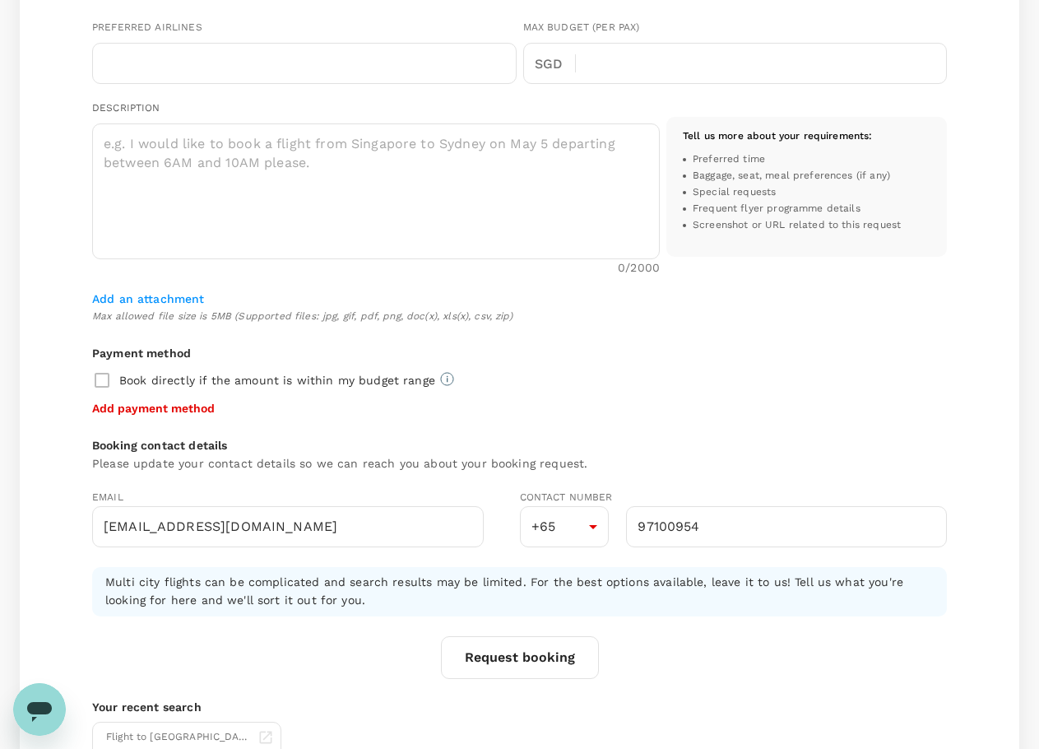
scroll to position [0, 0]
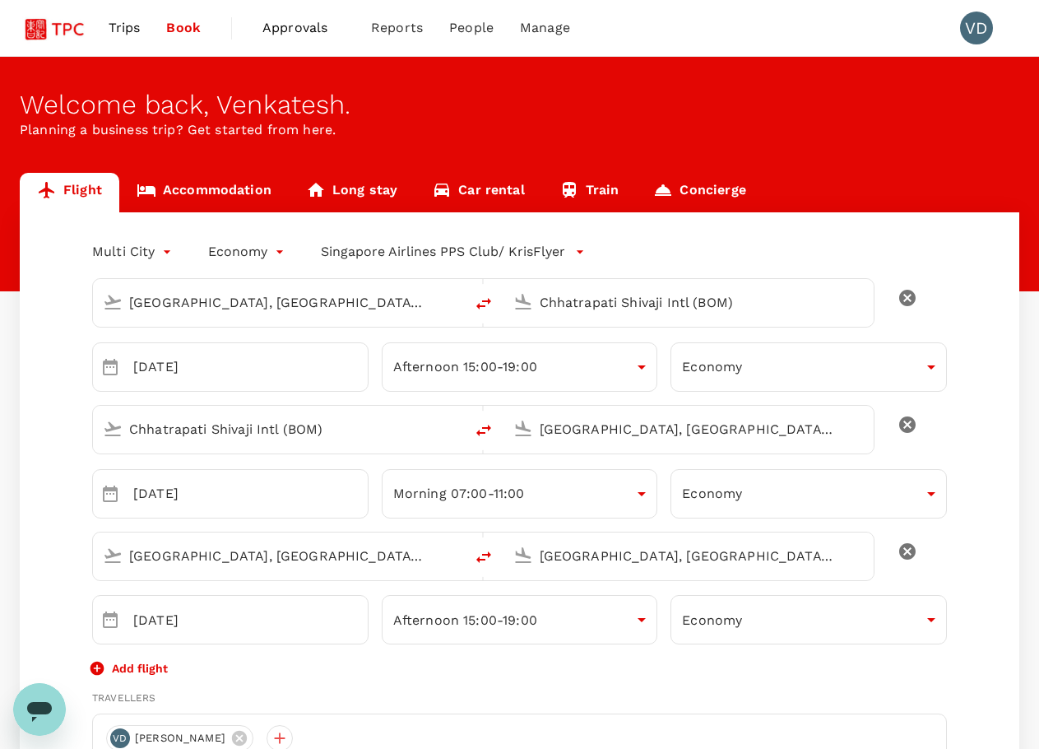
click at [121, 31] on span "Trips" at bounding box center [125, 28] width 32 height 20
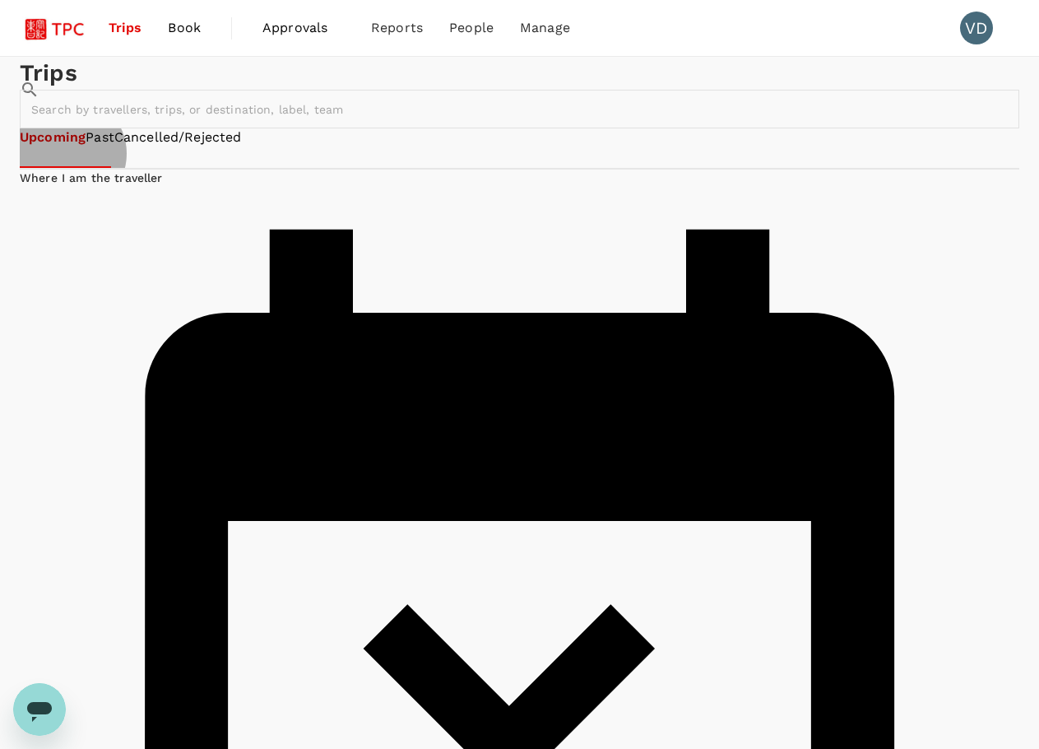
click at [114, 147] on link "Past" at bounding box center [100, 137] width 29 height 19
click at [242, 147] on link "Cancelled/Rejected" at bounding box center [177, 137] width 127 height 19
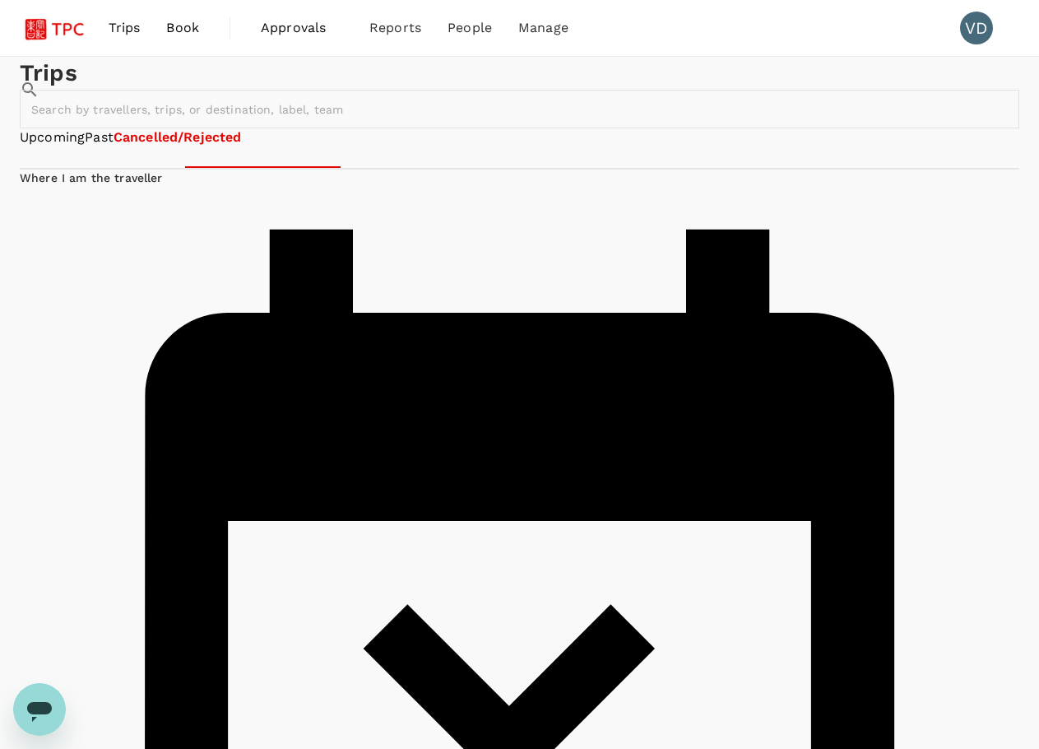
click at [75, 147] on link "Upcoming" at bounding box center [52, 137] width 65 height 19
click at [184, 39] on link "Book" at bounding box center [184, 28] width 59 height 56
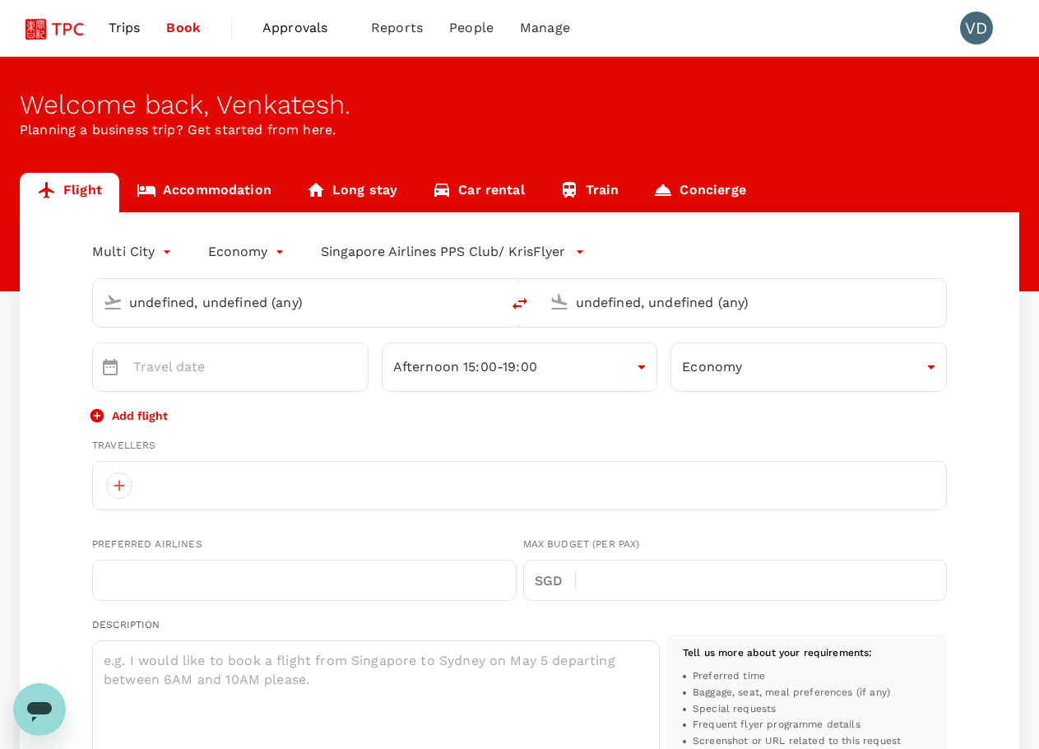
type input "[GEOGRAPHIC_DATA], [GEOGRAPHIC_DATA] (any)"
type input "Chhatrapati Shivaji Intl (BOM)"
type input "roundtrip"
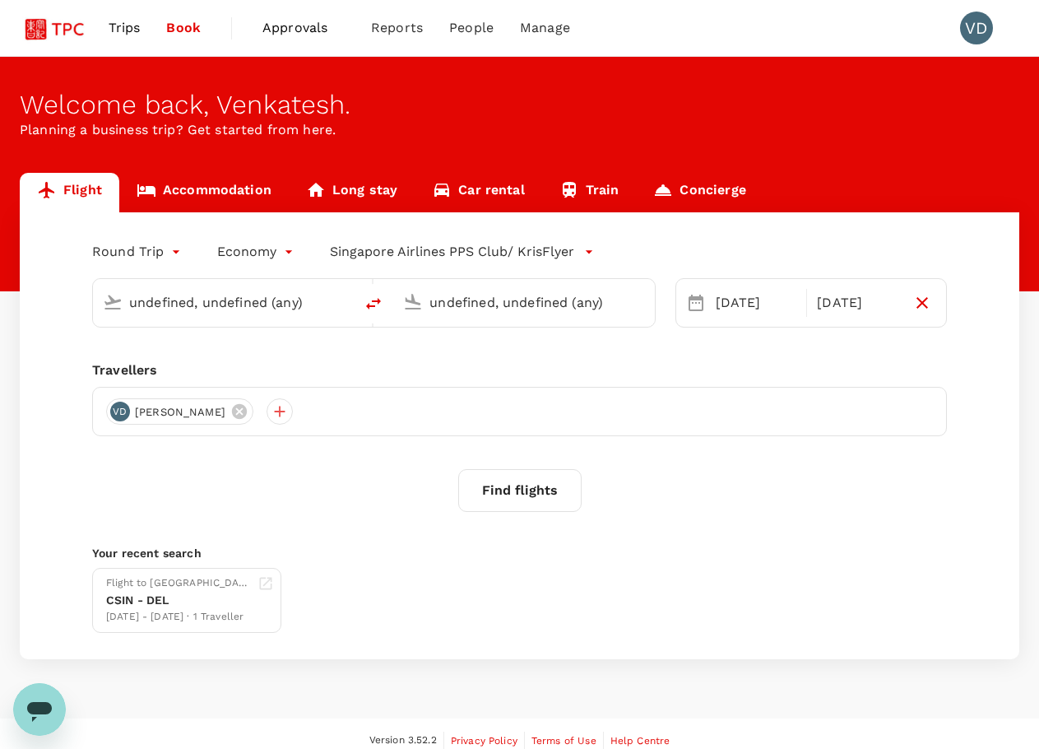
type input "[GEOGRAPHIC_DATA], [GEOGRAPHIC_DATA] (any)"
type input "Chhatrapati Shivaji Intl (BOM)"
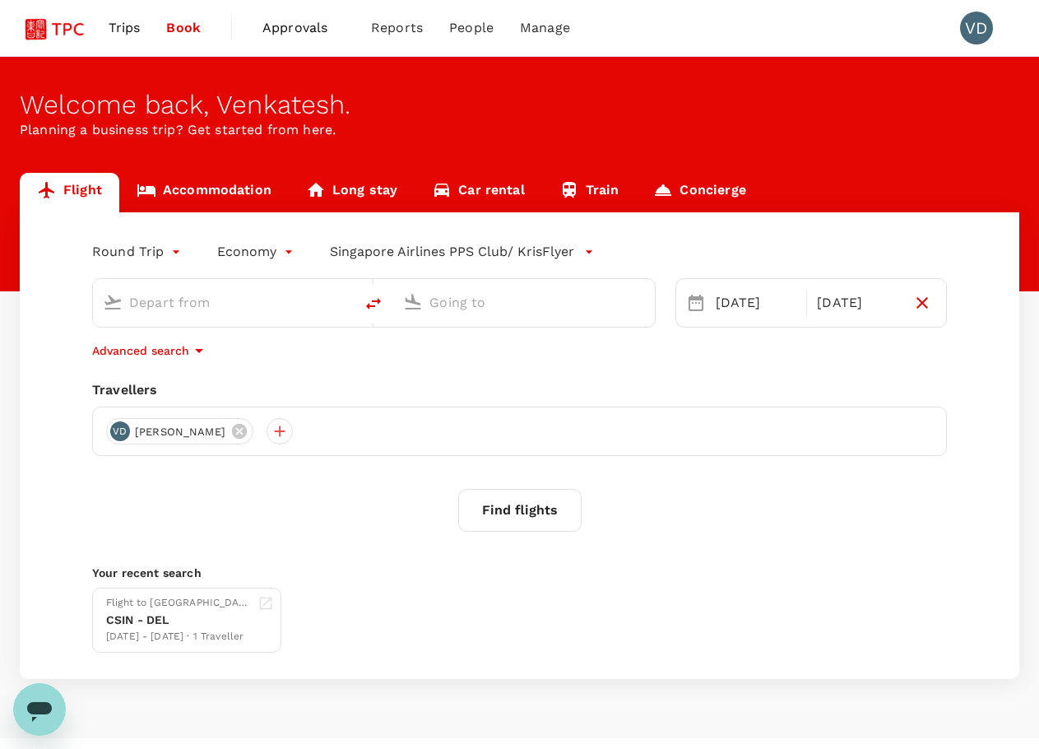
type input "[GEOGRAPHIC_DATA], [GEOGRAPHIC_DATA] (any)"
type input "Chhatrapati Shivaji Intl (BOM)"
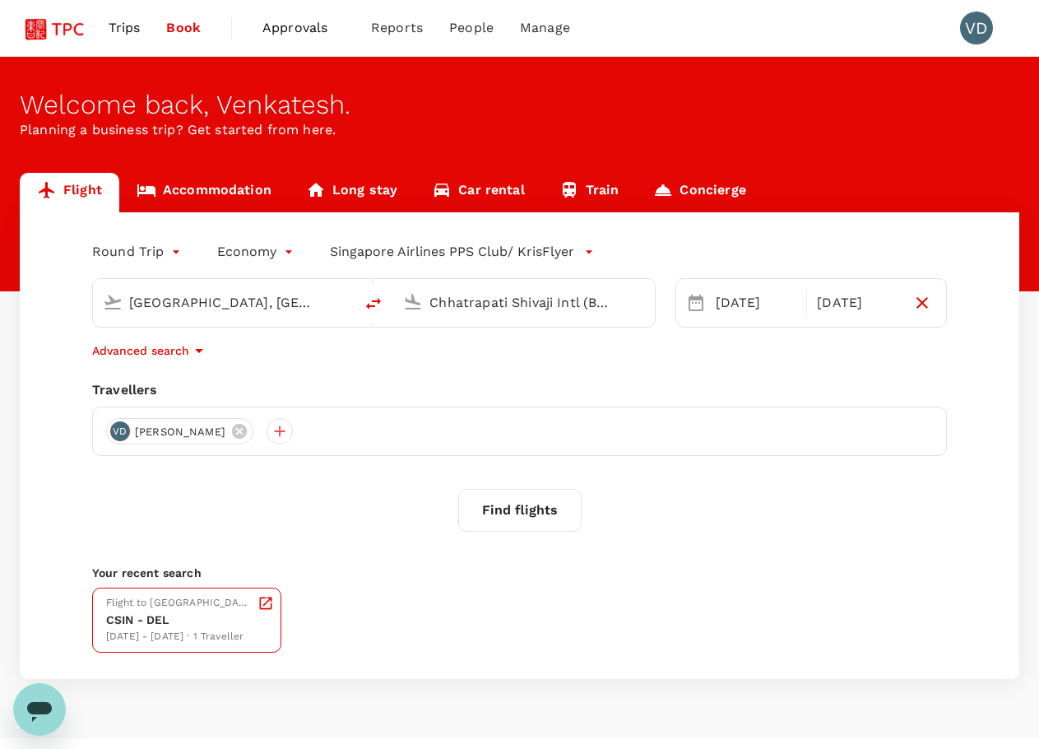
click at [188, 633] on div "[DATE] - [DATE] · 1 Traveller" at bounding box center [178, 636] width 145 height 16
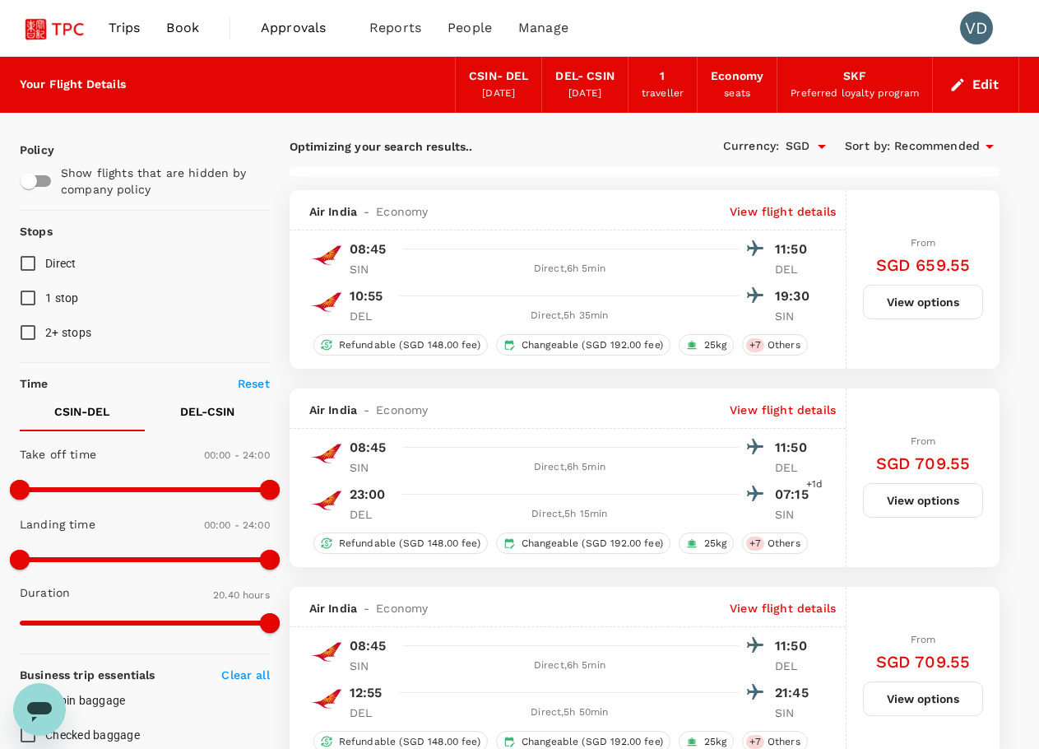
type input "1815"
